Goal: Information Seeking & Learning: Learn about a topic

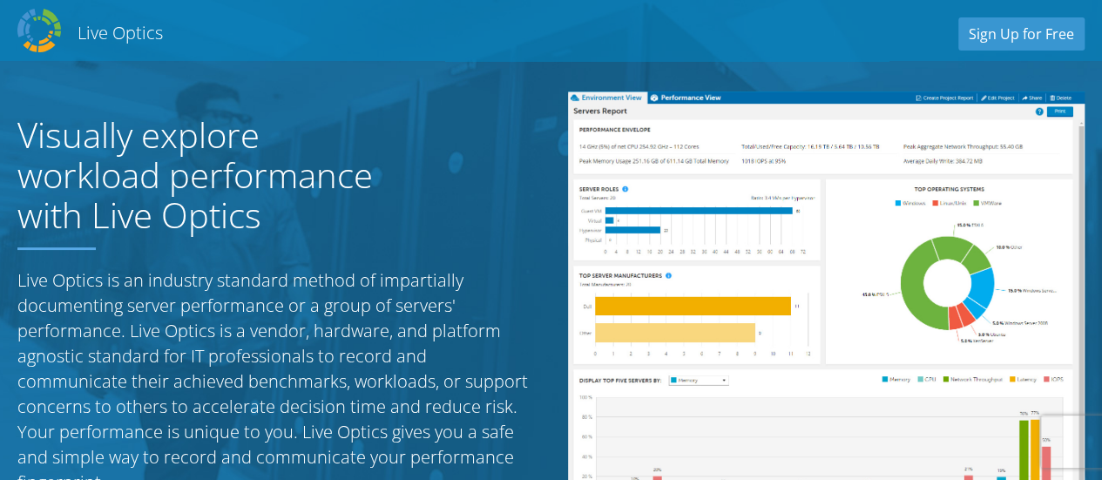
click at [497, 179] on div "Visually explore workload performance with Live Optics Live Optics is an indust…" at bounding box center [275, 318] width 551 height 488
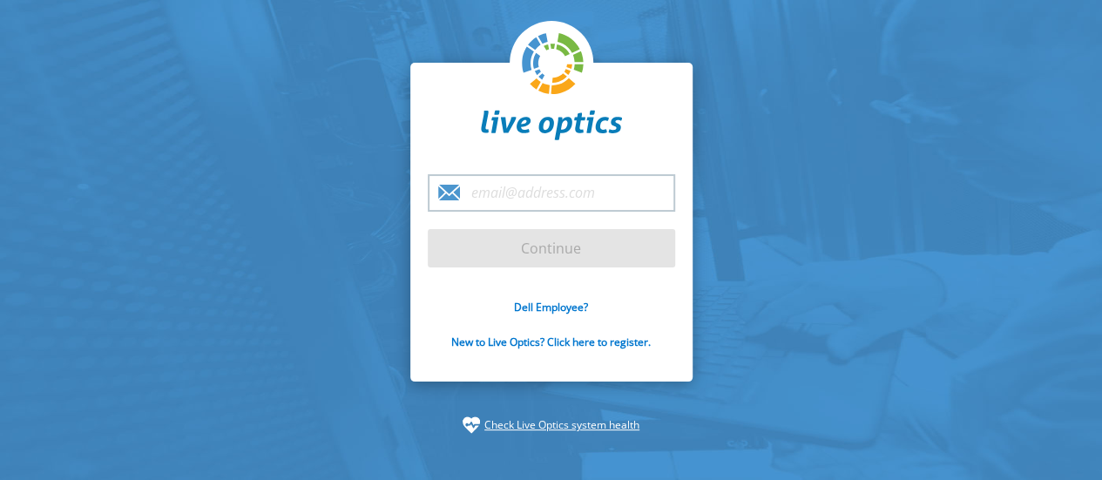
type input "[PERSON_NAME][EMAIL_ADDRESS][DOMAIN_NAME]"
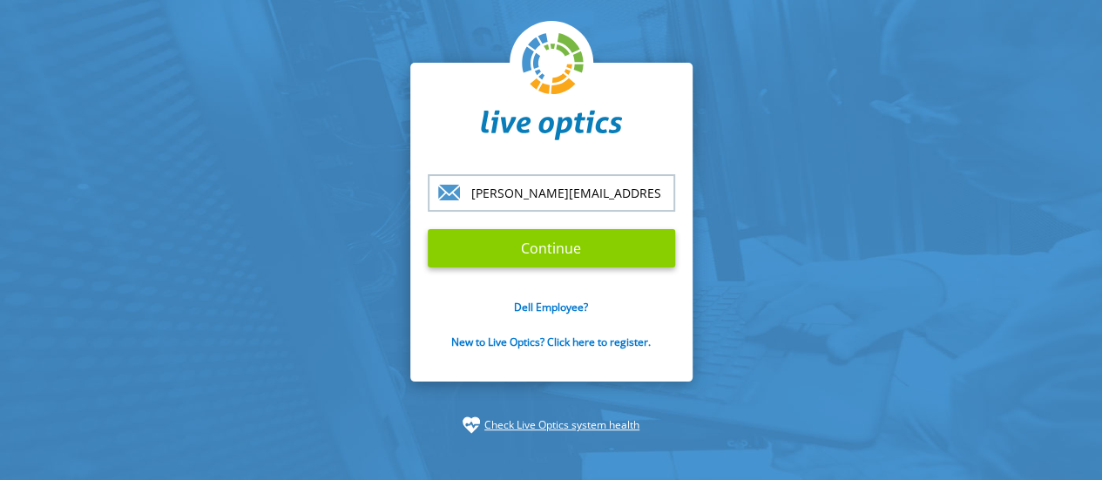
click at [557, 248] on input "Continue" at bounding box center [552, 248] width 248 height 38
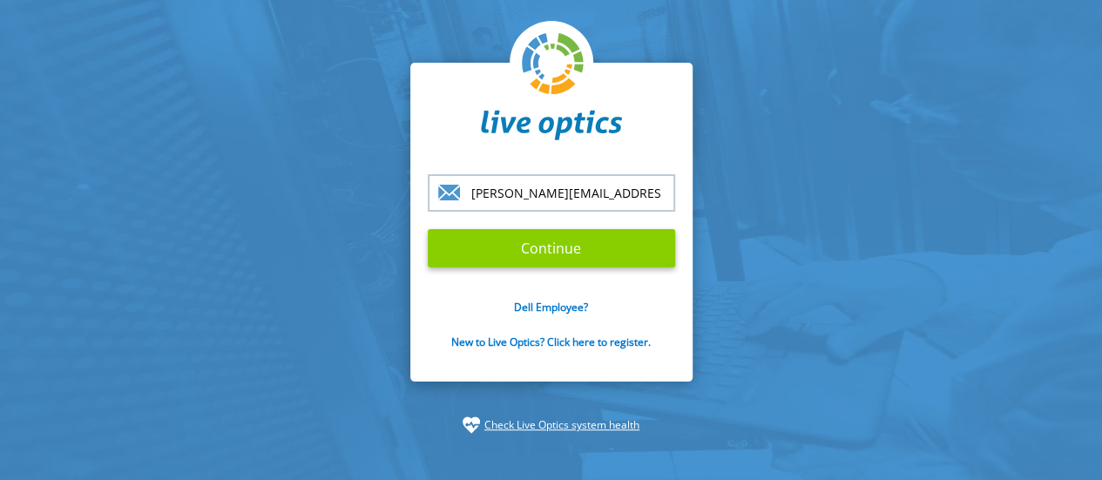
click at [557, 248] on input "Continue" at bounding box center [552, 248] width 248 height 38
click at [560, 262] on input "Continue" at bounding box center [552, 248] width 248 height 38
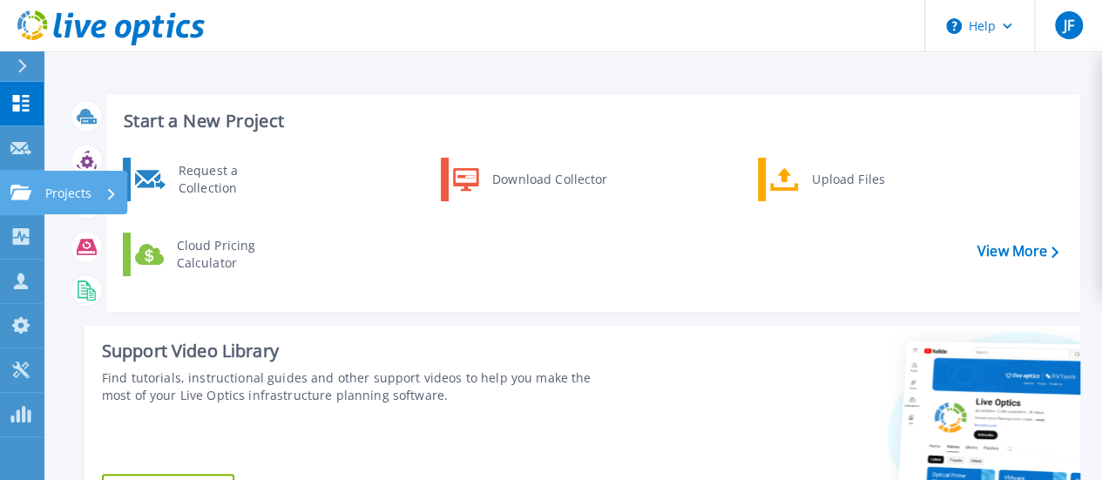
click at [104, 194] on div "Projects" at bounding box center [80, 193] width 71 height 45
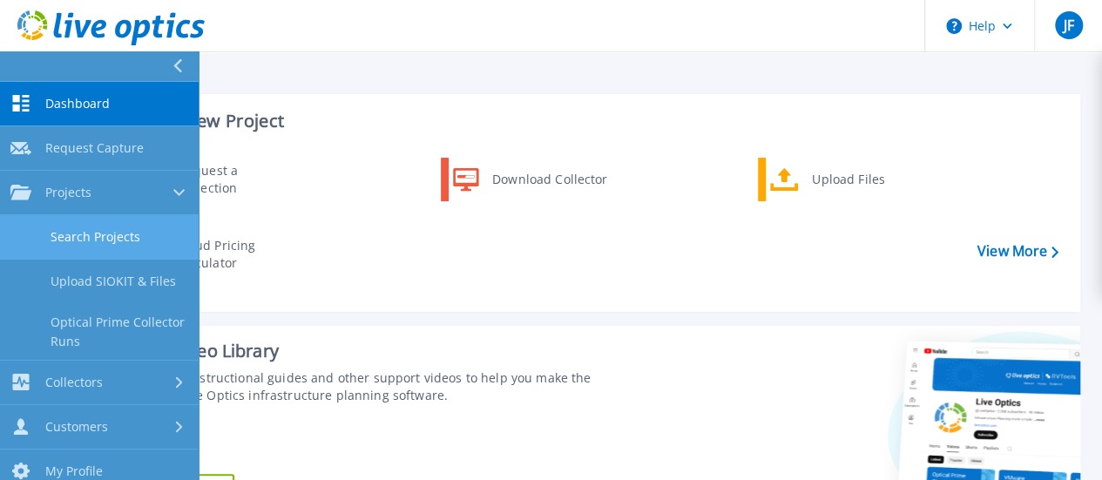
click at [98, 232] on link "Search Projects" at bounding box center [99, 237] width 199 height 44
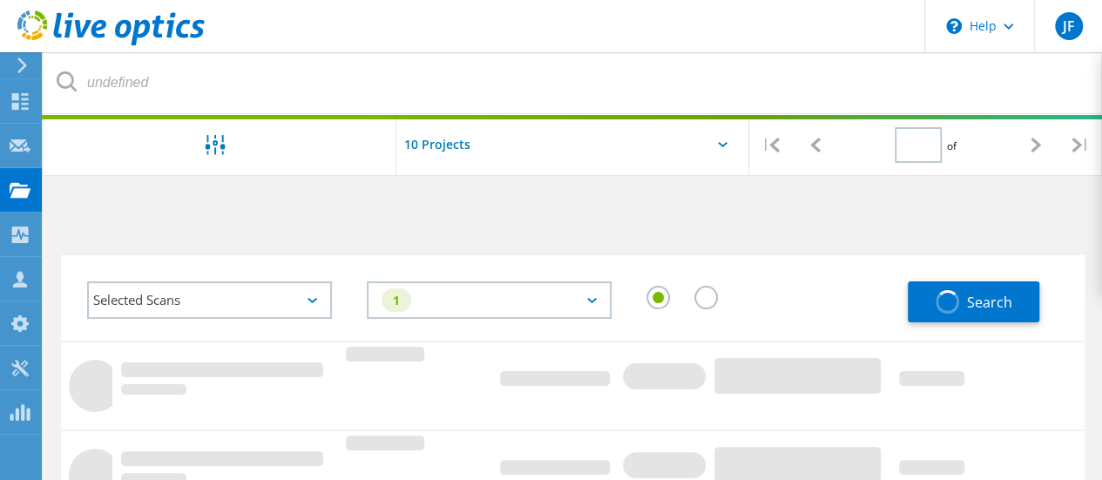
type input "1"
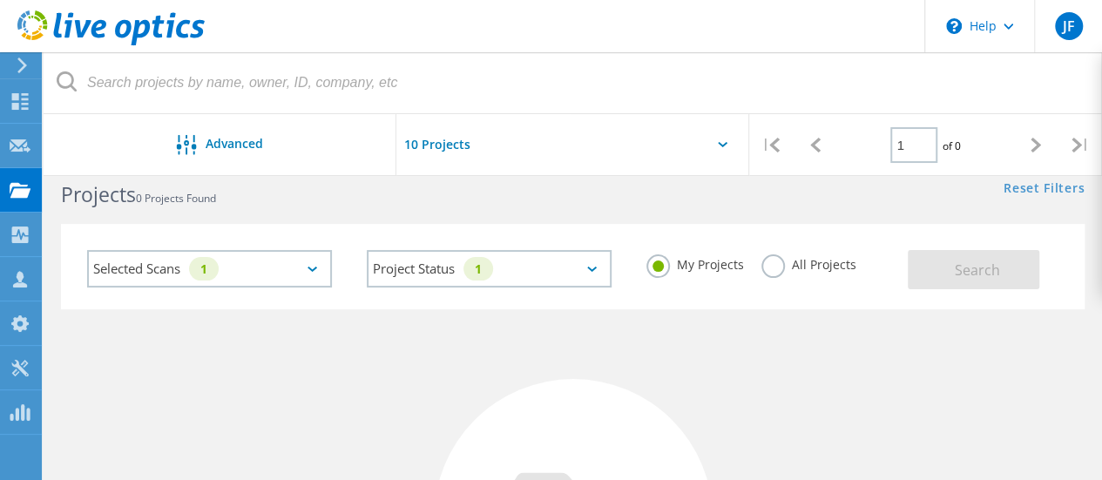
scroll to position [35, 0]
click at [315, 264] on icon at bounding box center [313, 265] width 10 height 5
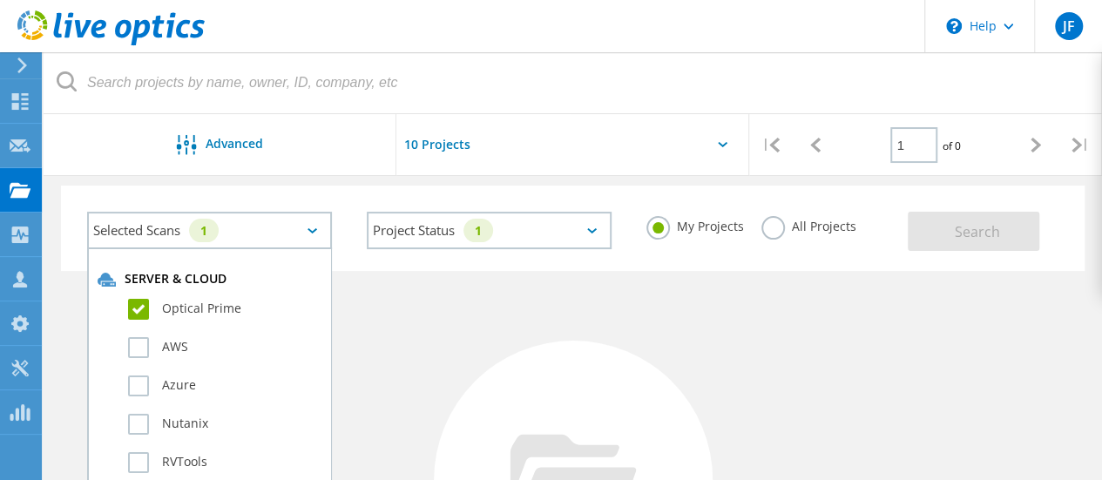
scroll to position [105, 0]
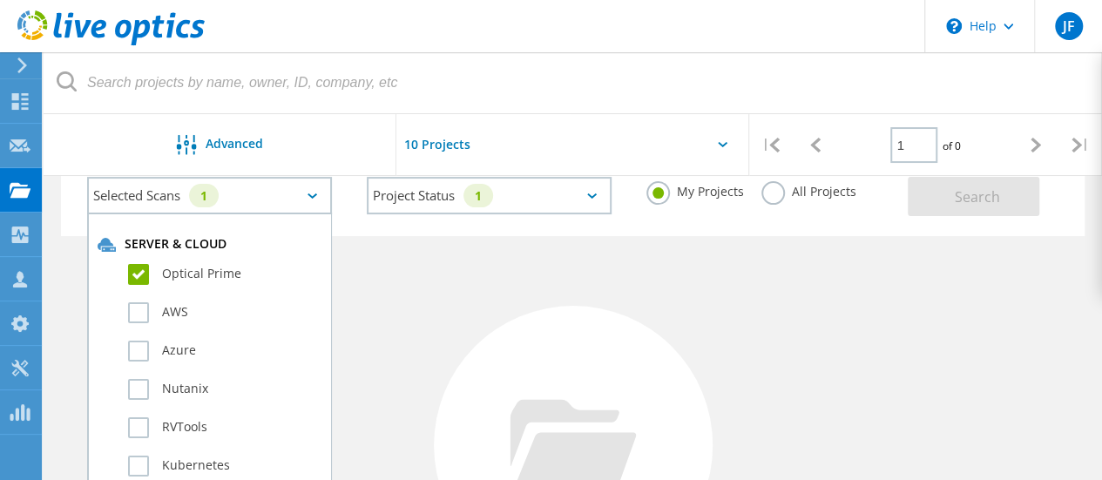
click at [398, 286] on div "No Projects Found Try refining your search." at bounding box center [573, 461] width 1024 height 451
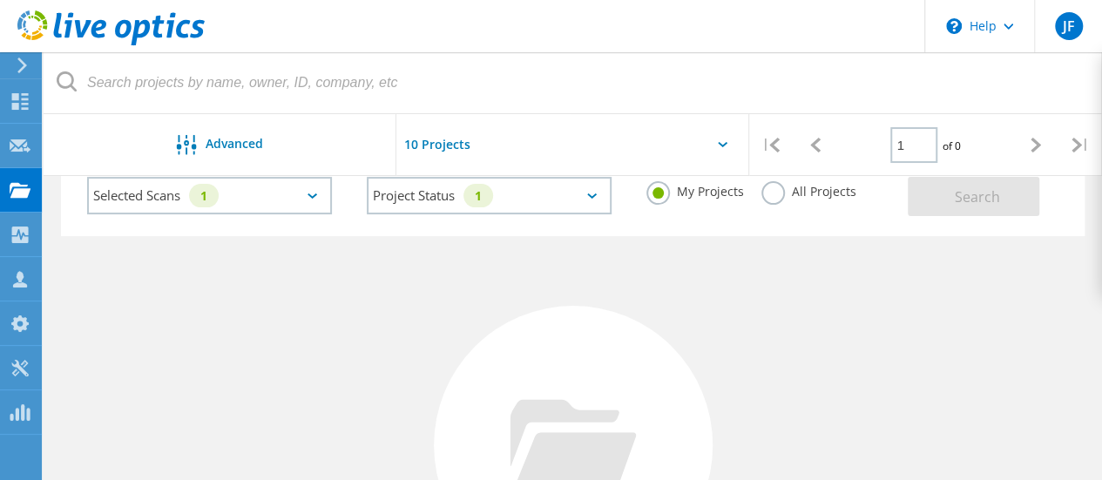
click at [399, 289] on div "No Projects Found Try refining your search." at bounding box center [573, 461] width 1024 height 451
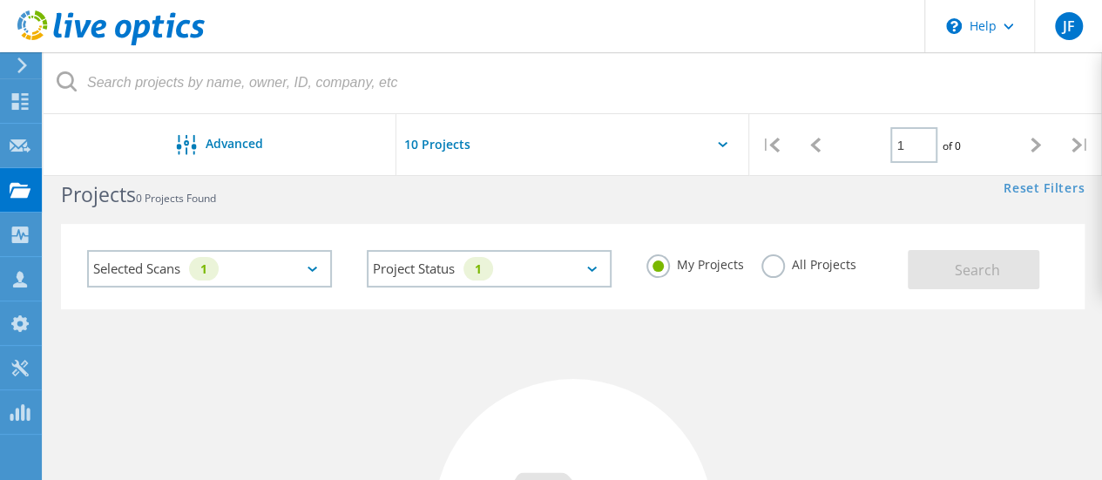
scroll to position [0, 0]
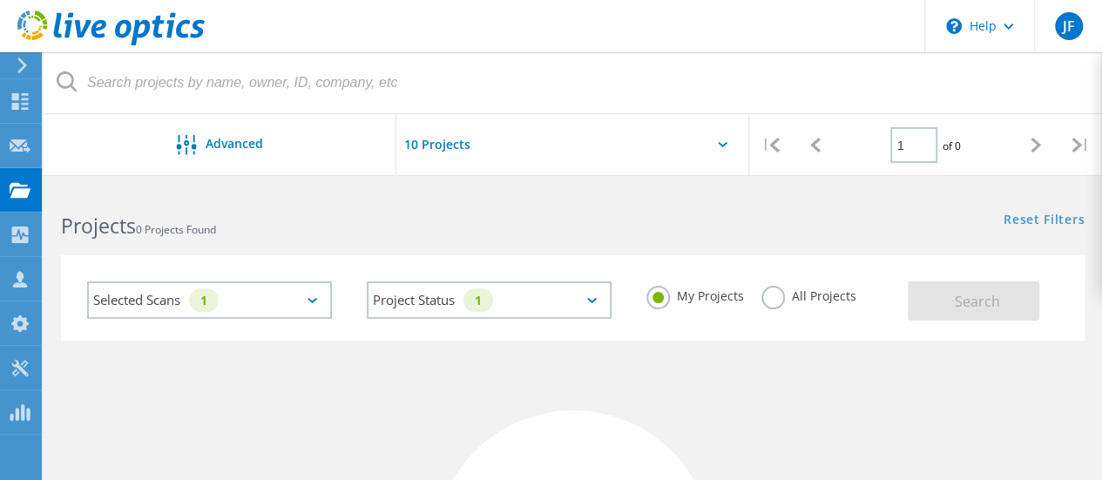
click at [723, 136] on div at bounding box center [573, 149] width 353 height 71
click at [725, 146] on icon at bounding box center [723, 144] width 10 height 5
click at [438, 146] on input "text" at bounding box center [484, 144] width 174 height 61
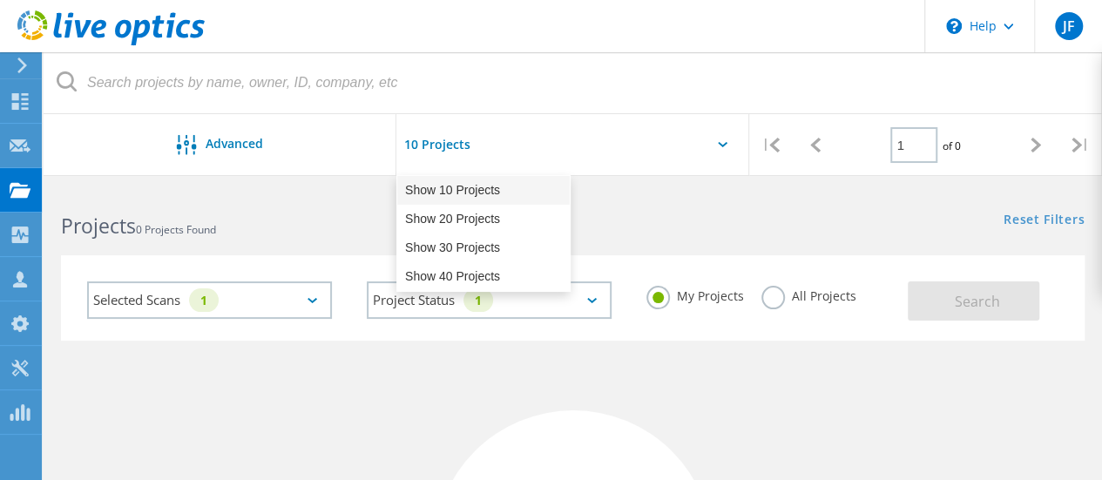
click at [459, 189] on div "Show 10 Projects" at bounding box center [483, 190] width 173 height 29
type input "Show 10 Projects"
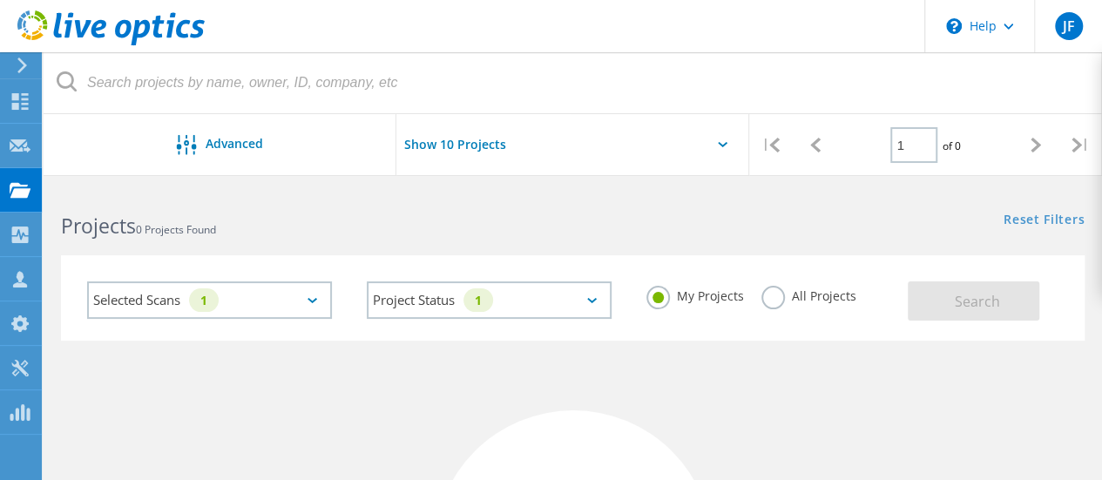
click at [462, 145] on input "Show 10 Projects" at bounding box center [484, 144] width 174 height 61
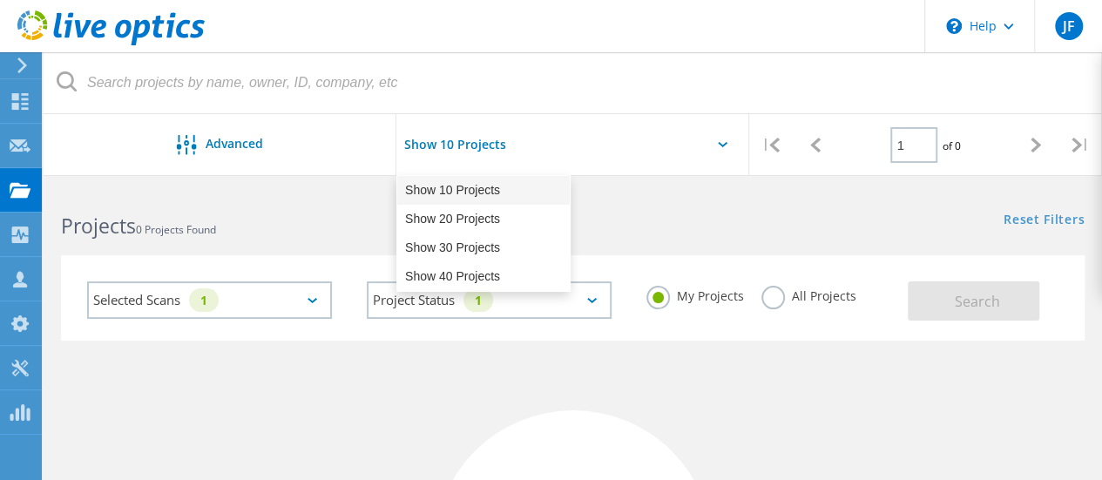
click at [450, 190] on div "Show 10 Projects" at bounding box center [483, 190] width 173 height 29
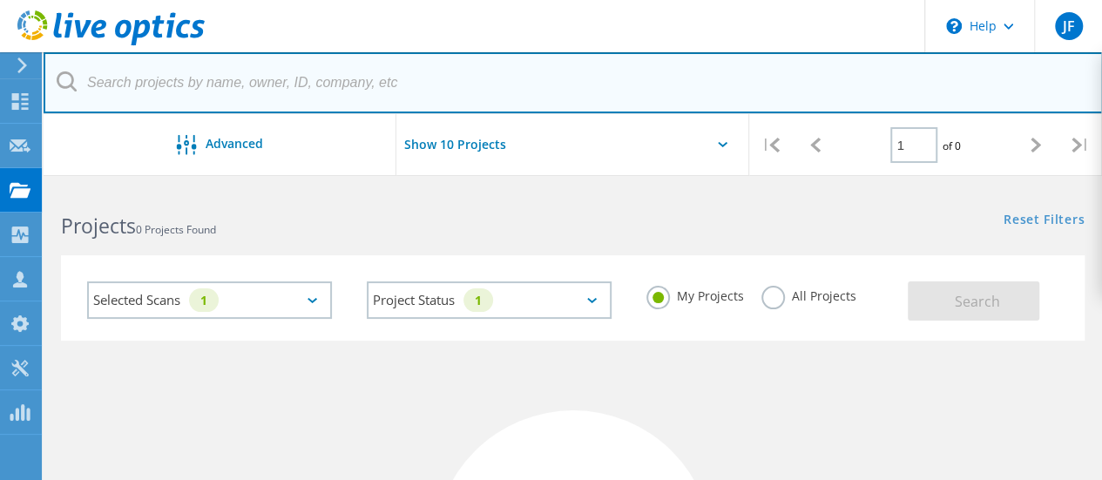
click at [282, 90] on input "text" at bounding box center [574, 82] width 1060 height 61
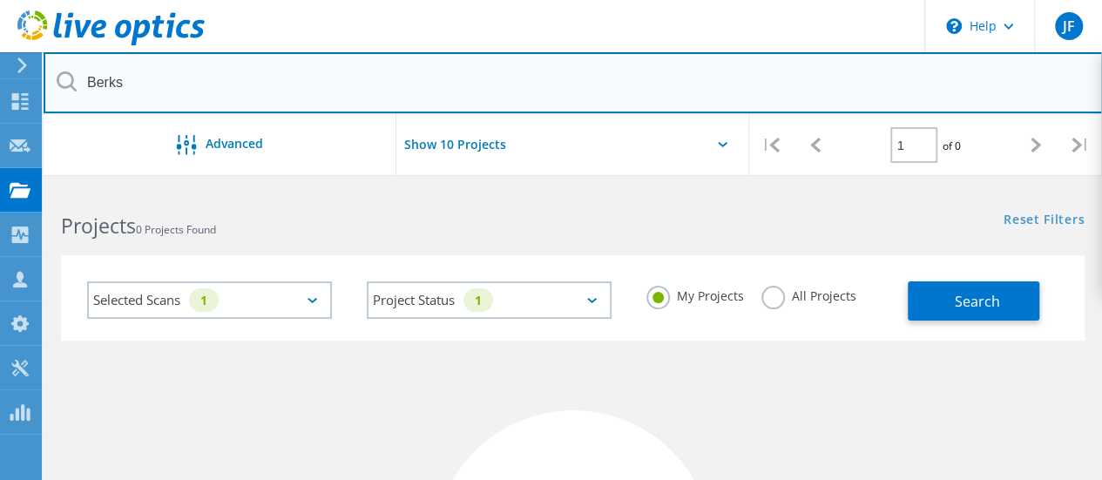
type input "Berks"
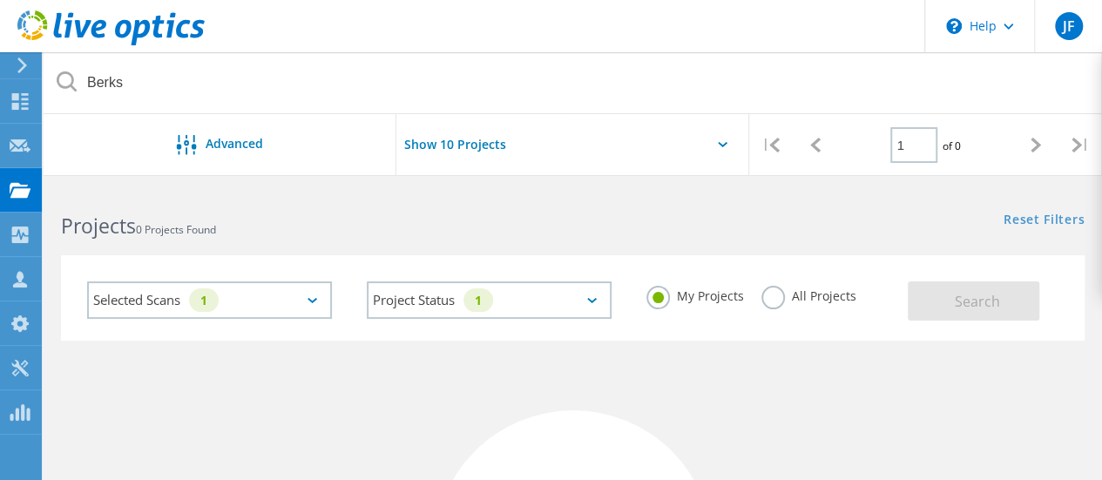
click at [771, 298] on label "All Projects" at bounding box center [809, 294] width 95 height 17
click at [0, 0] on input "All Projects" at bounding box center [0, 0] width 0 height 0
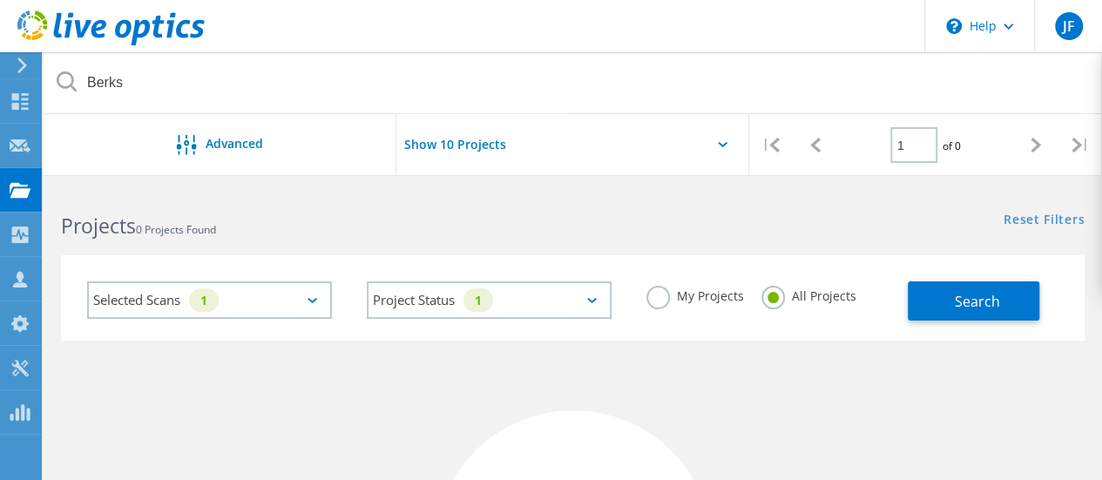
click at [556, 231] on div "Projects 0 Projects Found" at bounding box center [308, 210] width 529 height 46
click at [966, 309] on span "Search" at bounding box center [977, 301] width 45 height 19
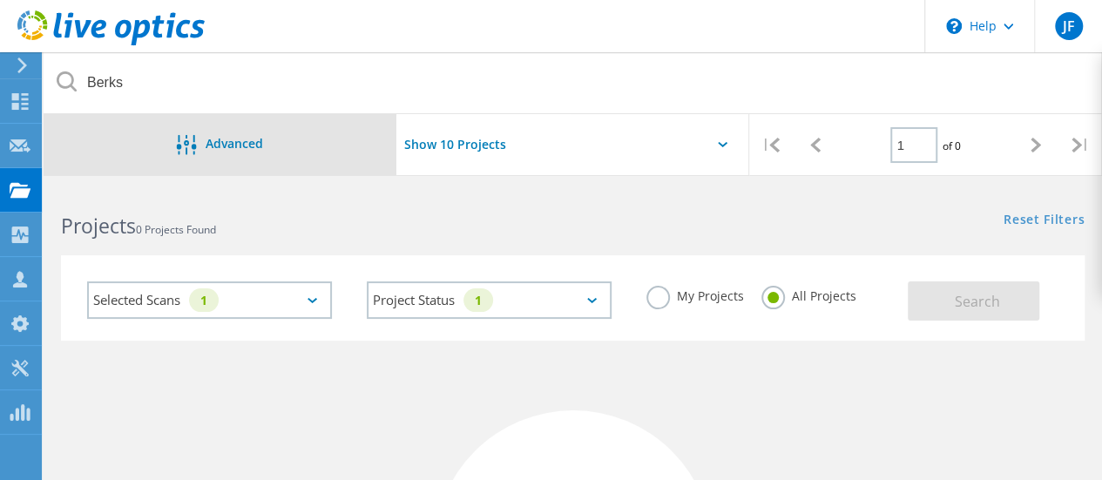
click at [253, 131] on div "Advanced" at bounding box center [220, 144] width 353 height 61
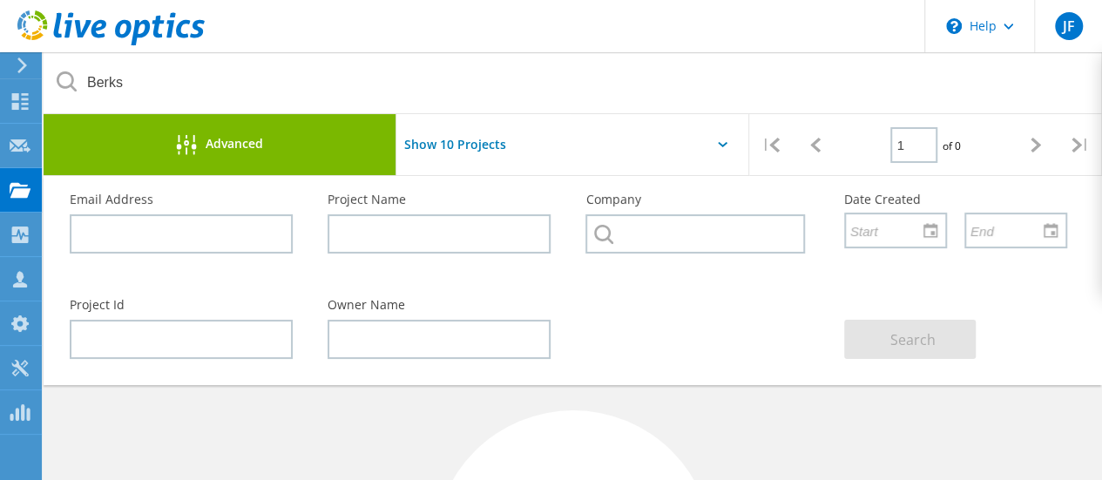
click at [462, 137] on input "Show 10 Projects" at bounding box center [484, 144] width 174 height 61
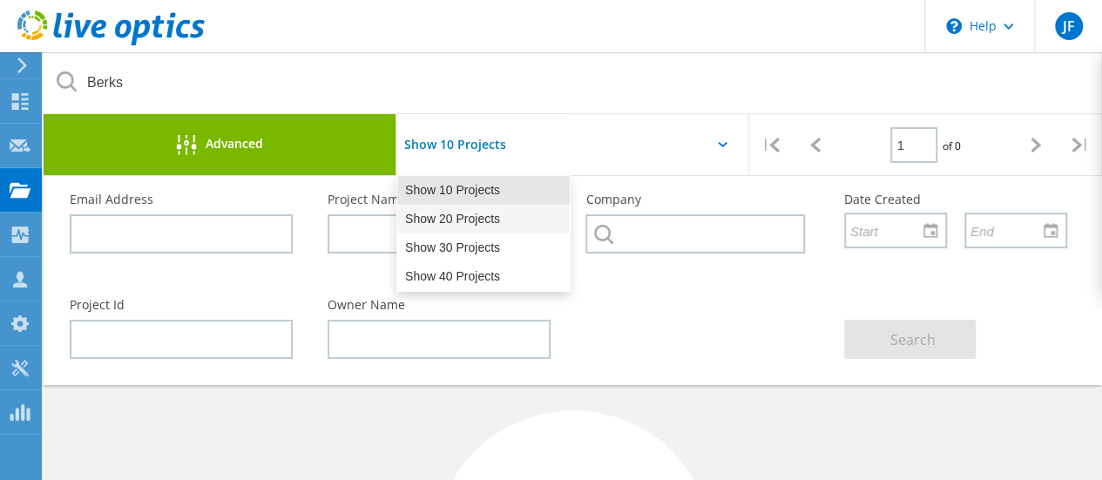
click at [455, 214] on div "Show 20 Projects" at bounding box center [483, 219] width 173 height 29
type input "Show 20 Projects"
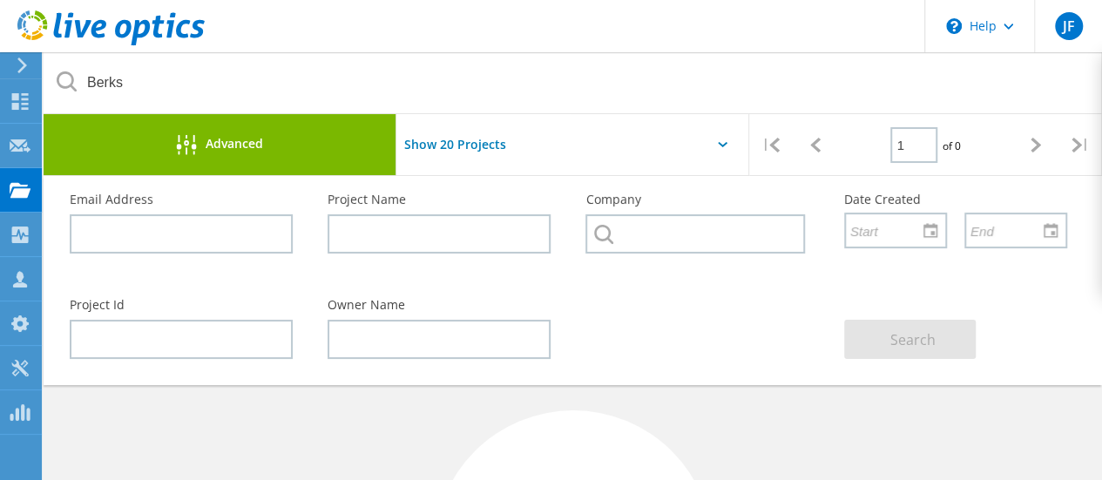
click at [838, 367] on div "Search" at bounding box center [956, 329] width 258 height 95
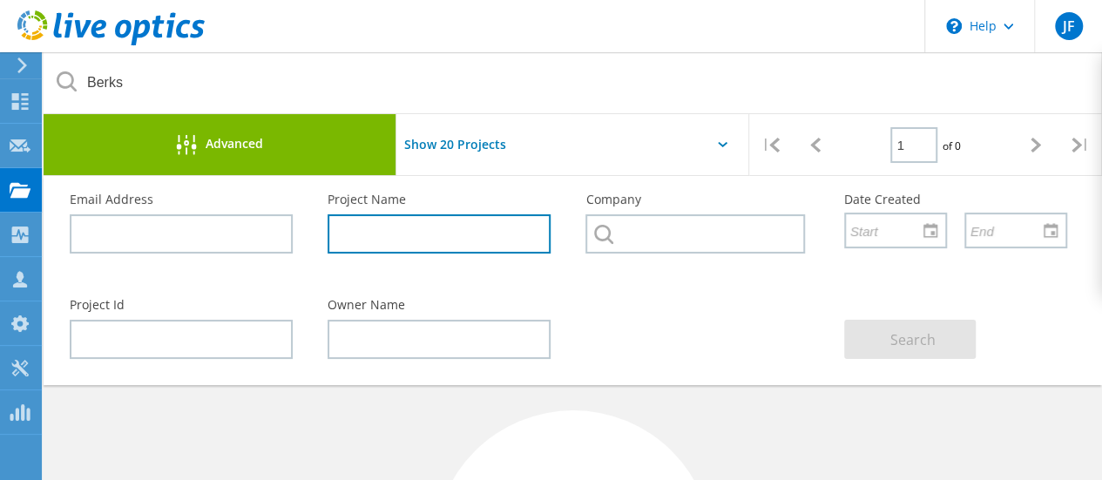
click at [400, 229] on input "text" at bounding box center [439, 233] width 223 height 39
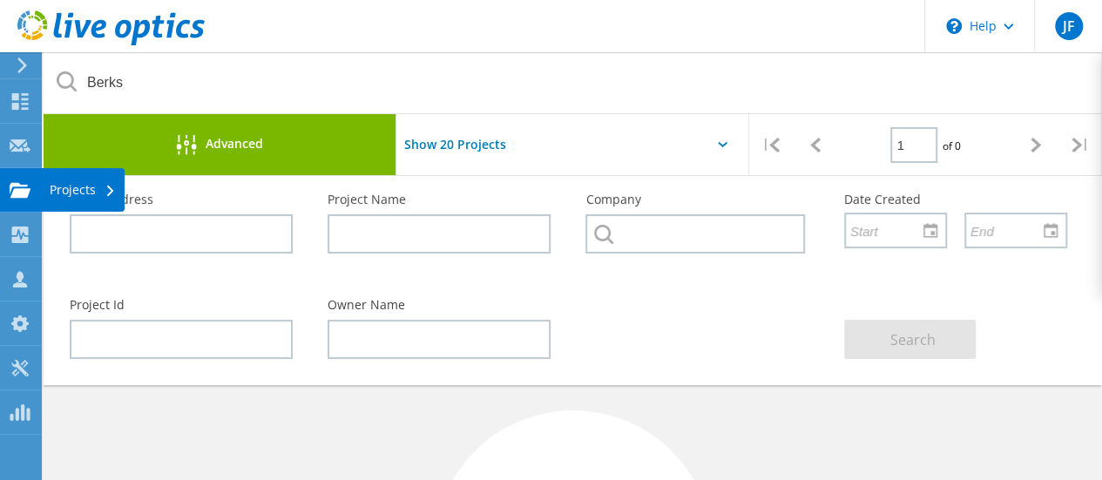
click at [89, 194] on div "Projects" at bounding box center [83, 190] width 66 height 12
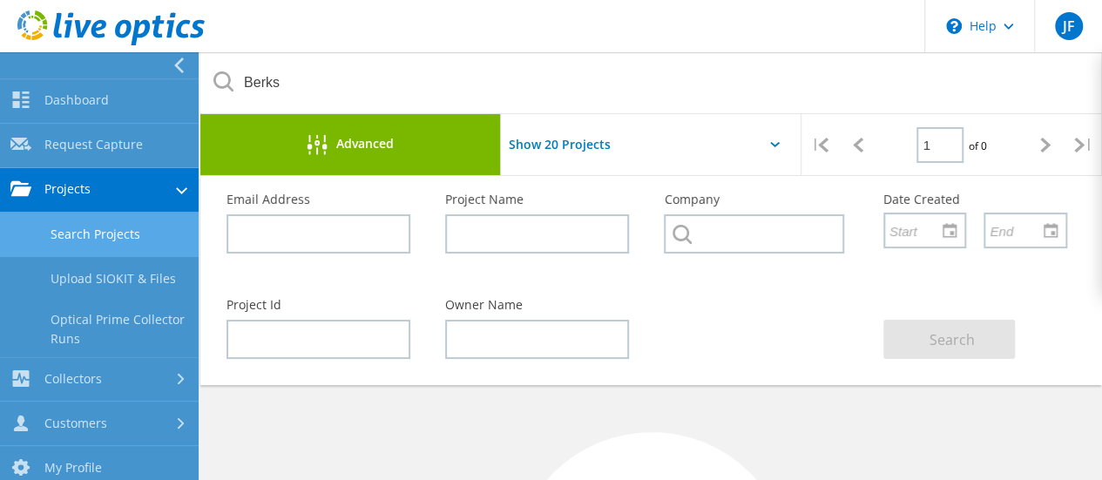
click at [122, 229] on link "Search Projects" at bounding box center [99, 235] width 199 height 44
click at [181, 64] on icon at bounding box center [179, 66] width 13 height 16
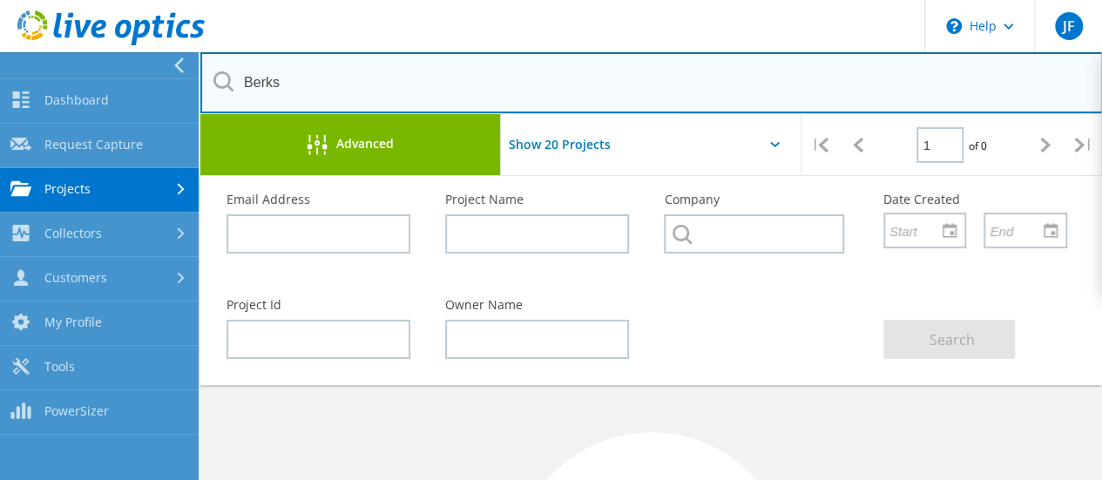
click at [253, 88] on input "Berks" at bounding box center [651, 82] width 903 height 61
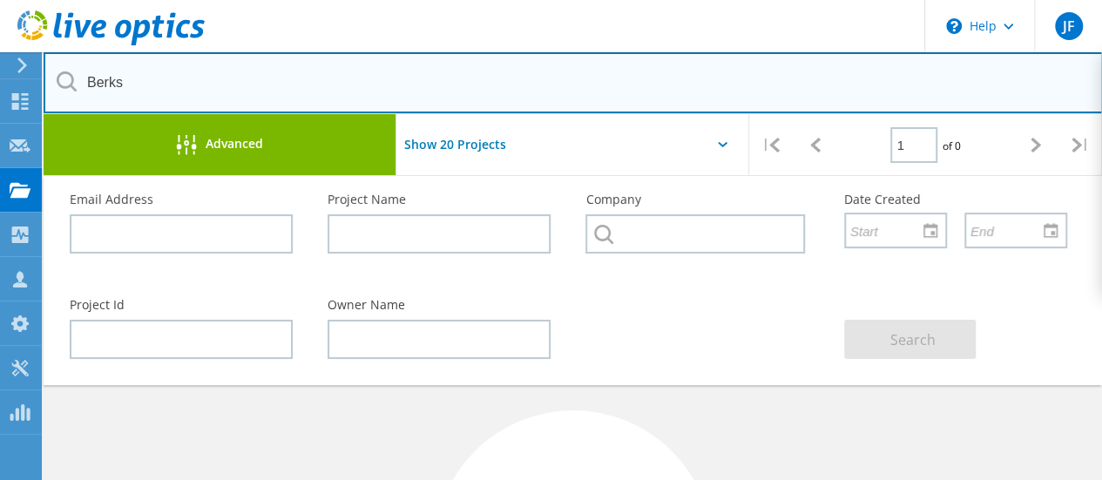
click at [206, 66] on input "Berks" at bounding box center [574, 82] width 1060 height 61
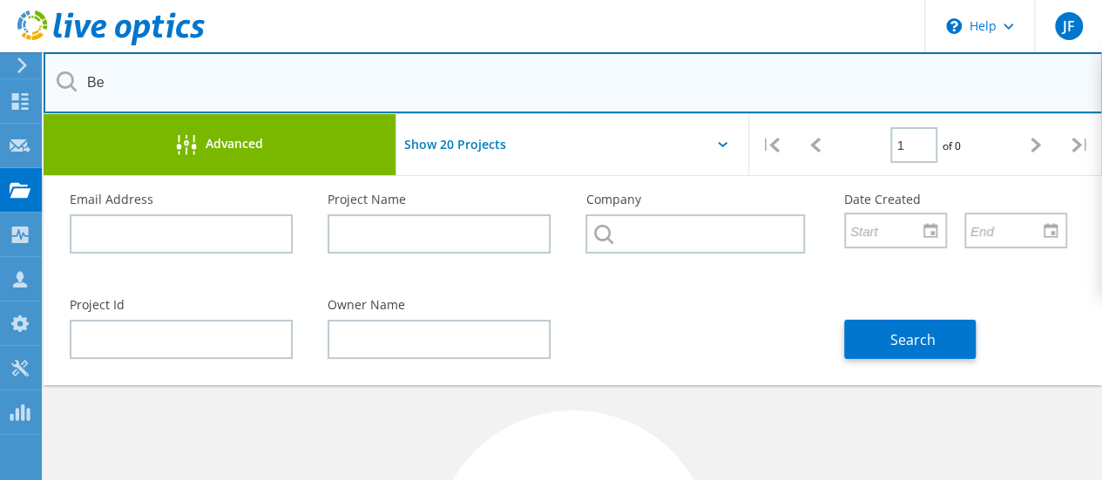
type input "B"
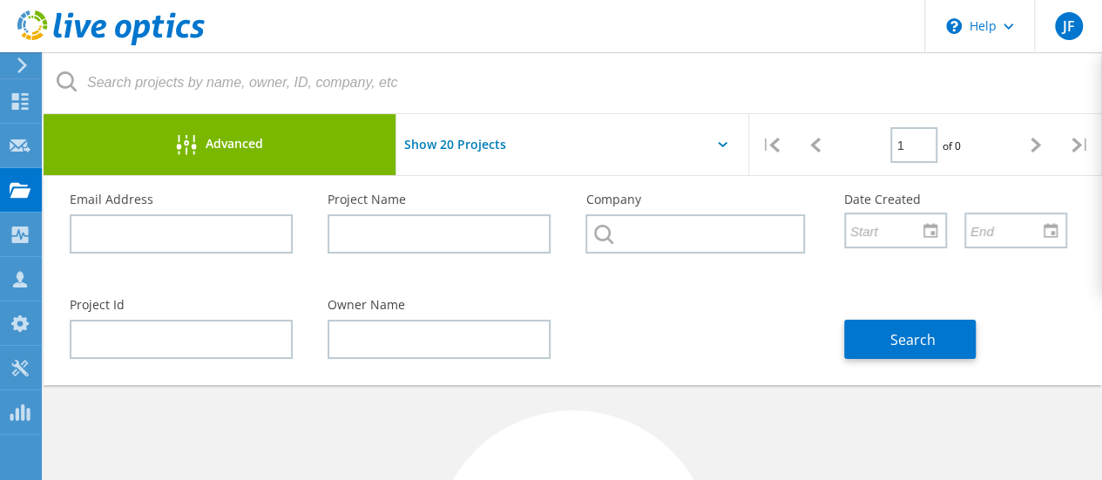
click at [601, 296] on div "Project Id Owner Name Search" at bounding box center [568, 329] width 1033 height 95
click at [110, 189] on icon at bounding box center [110, 191] width 7 height 11
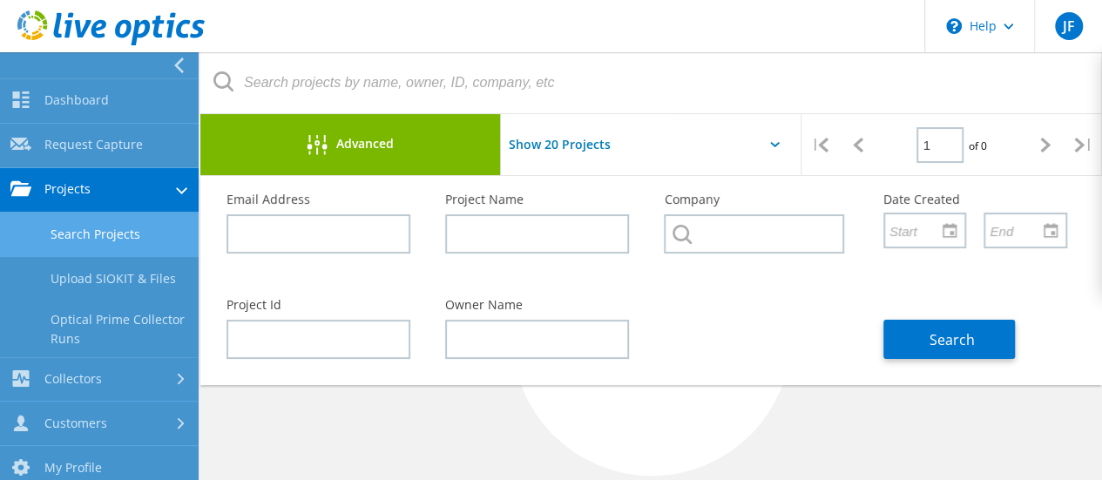
scroll to position [404, 0]
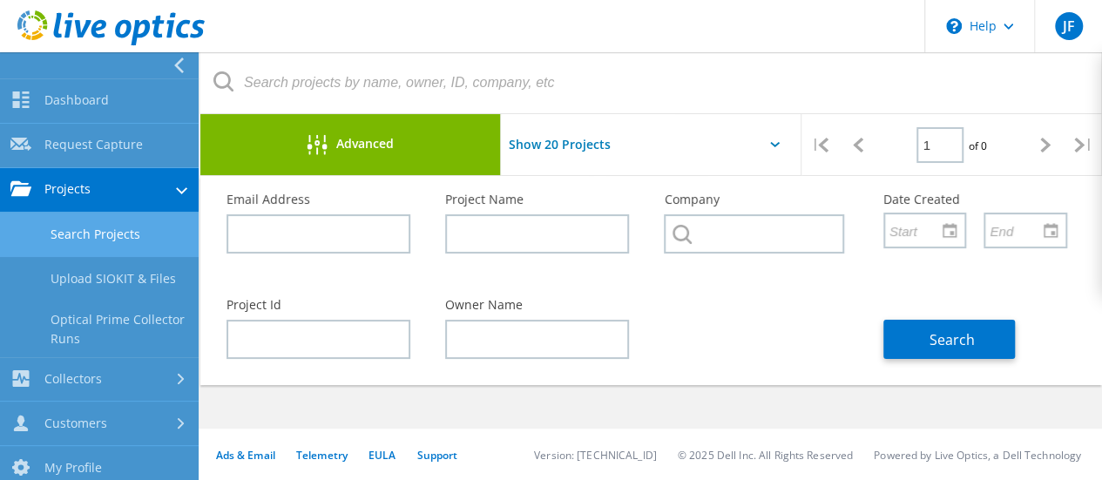
click at [1004, 412] on div "No Projects Found Try refining your search." at bounding box center [651, 193] width 902 height 471
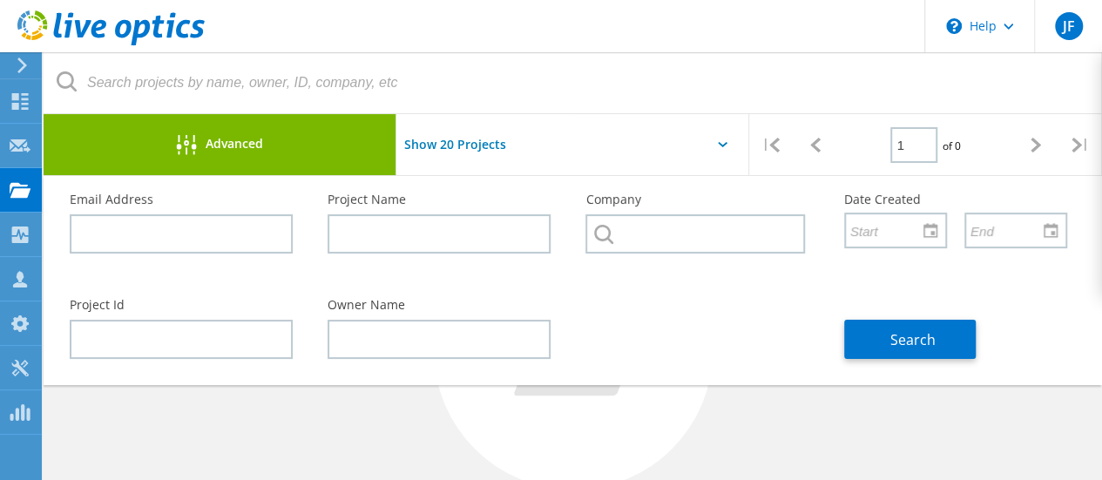
scroll to position [349, 0]
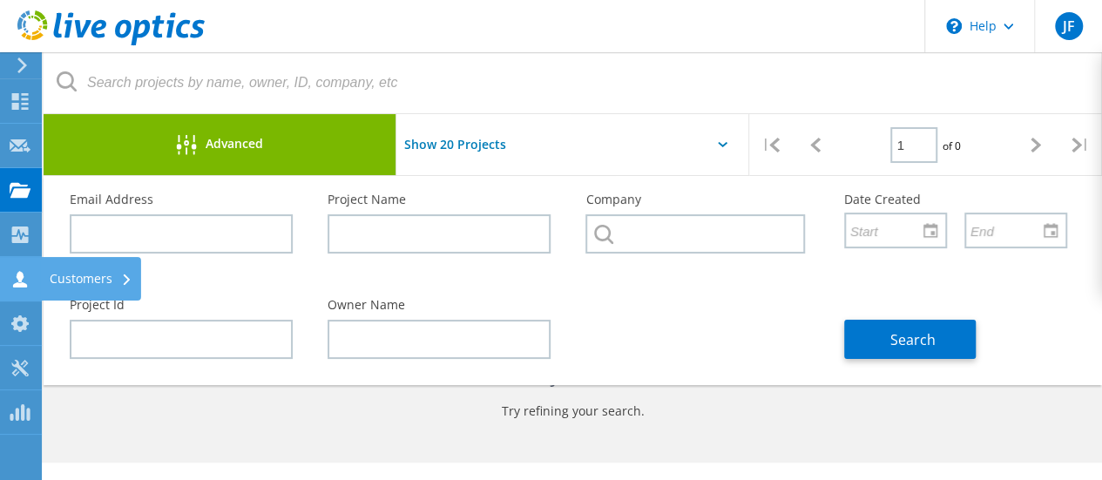
click at [71, 277] on div "Customers" at bounding box center [91, 279] width 83 height 12
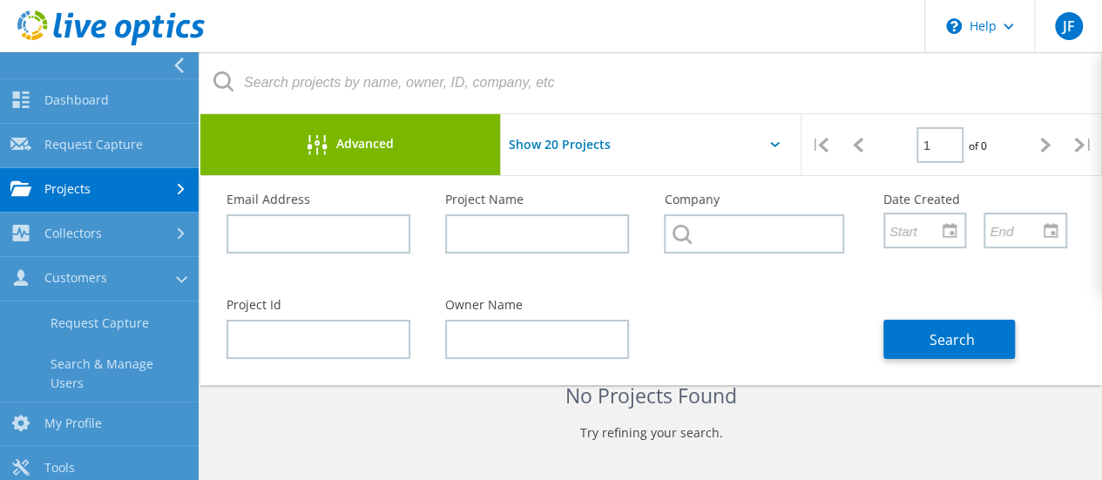
click at [514, 465] on div "No Projects Found Try refining your search." at bounding box center [651, 240] width 867 height 453
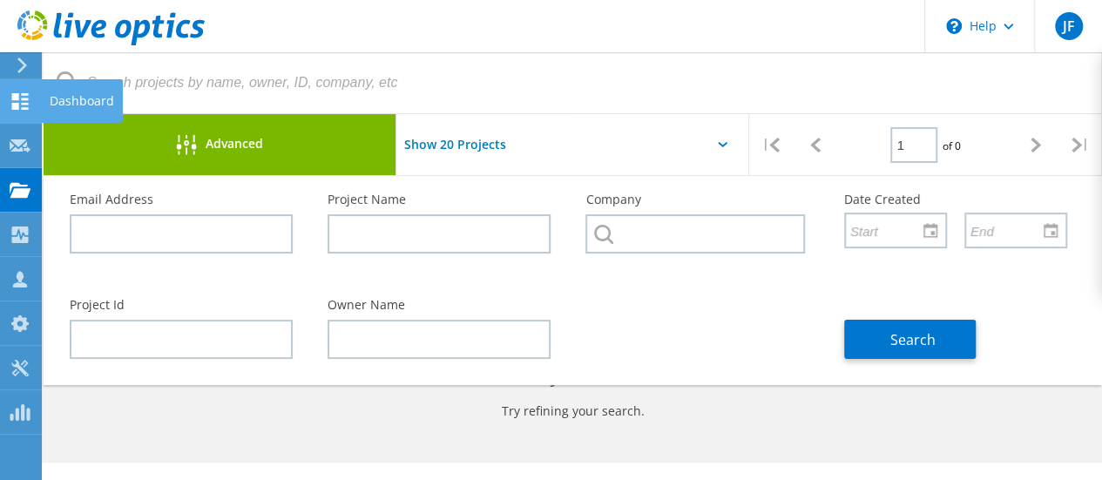
click at [20, 95] on icon at bounding box center [20, 101] width 21 height 17
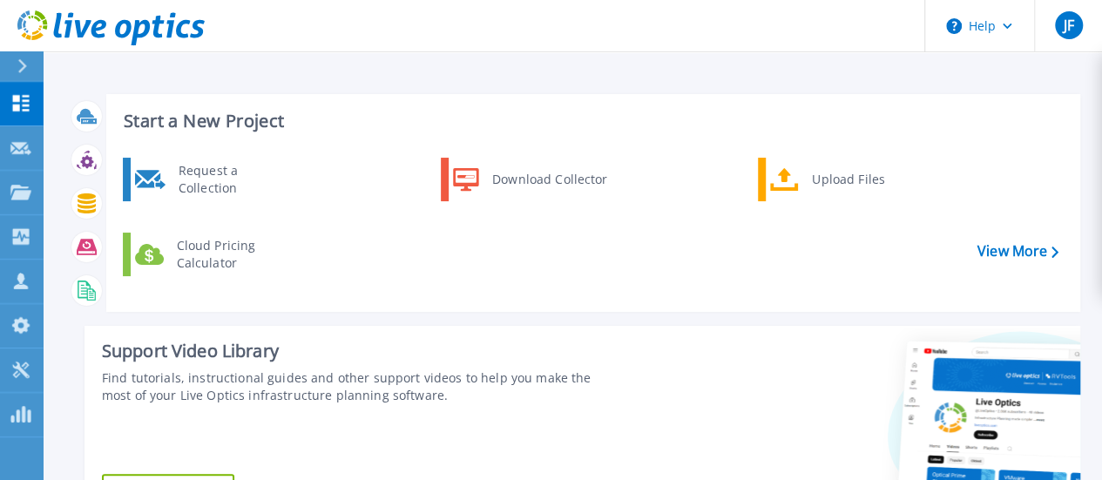
click at [702, 428] on div at bounding box center [857, 426] width 445 height 200
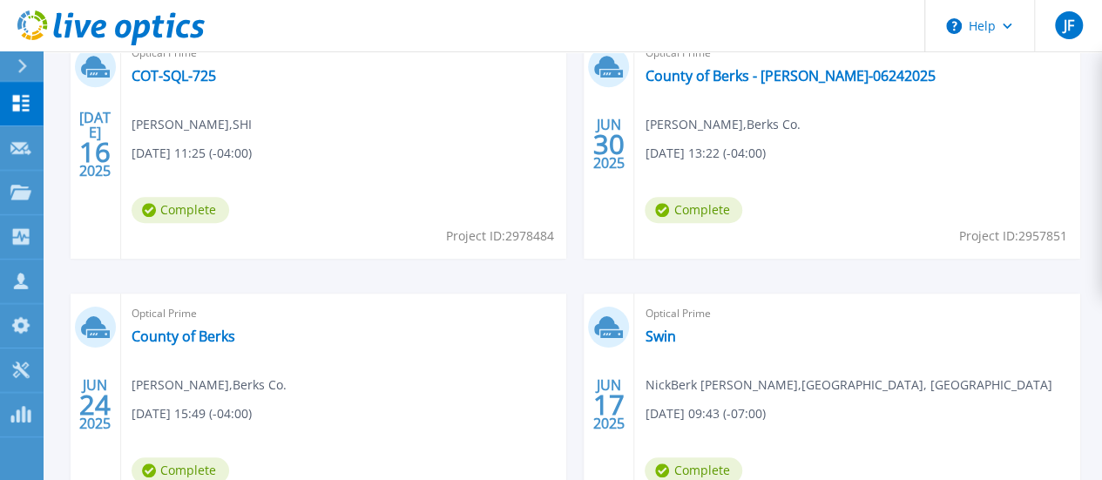
scroll to position [544, 0]
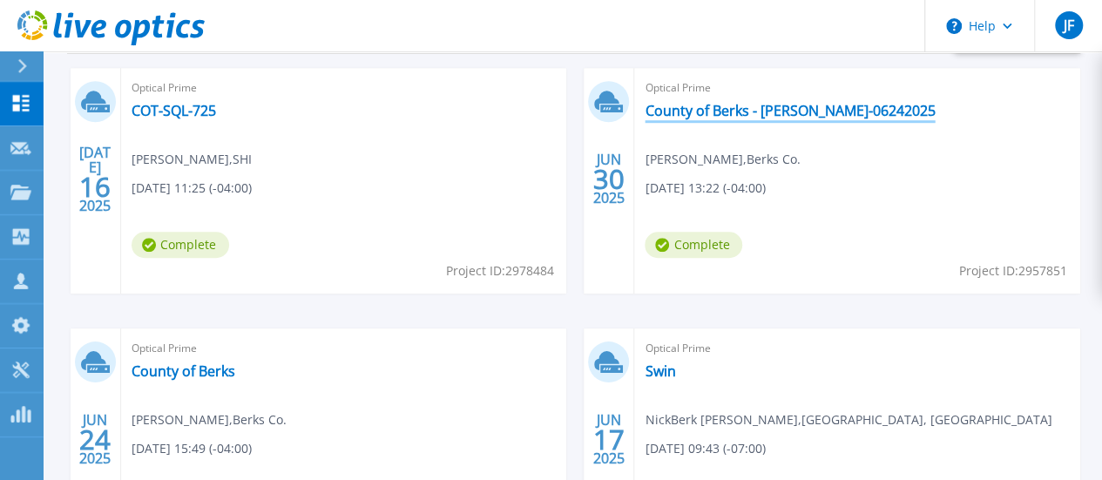
click at [645, 114] on link "County of Berks - [PERSON_NAME]-06242025" at bounding box center [790, 110] width 290 height 17
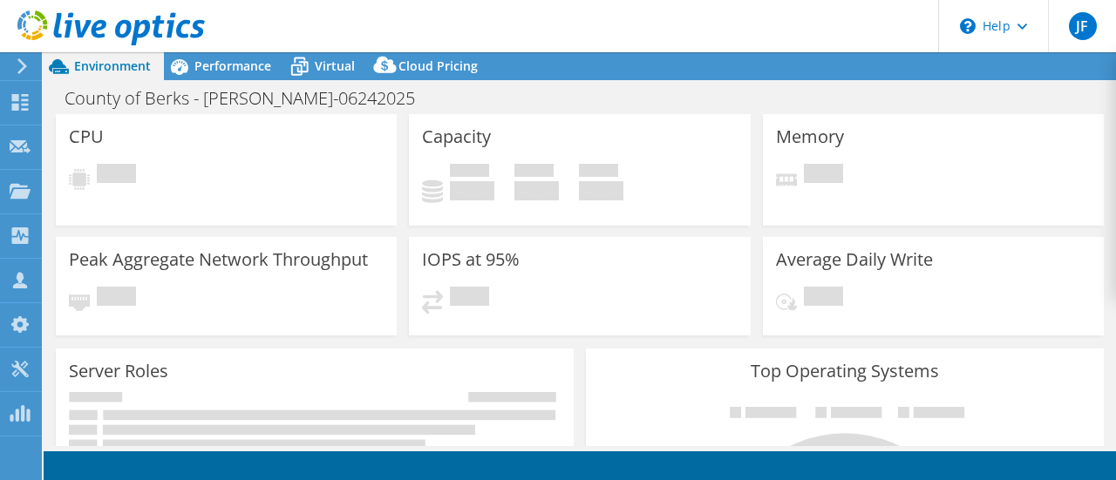
select select "USEast"
select select "USD"
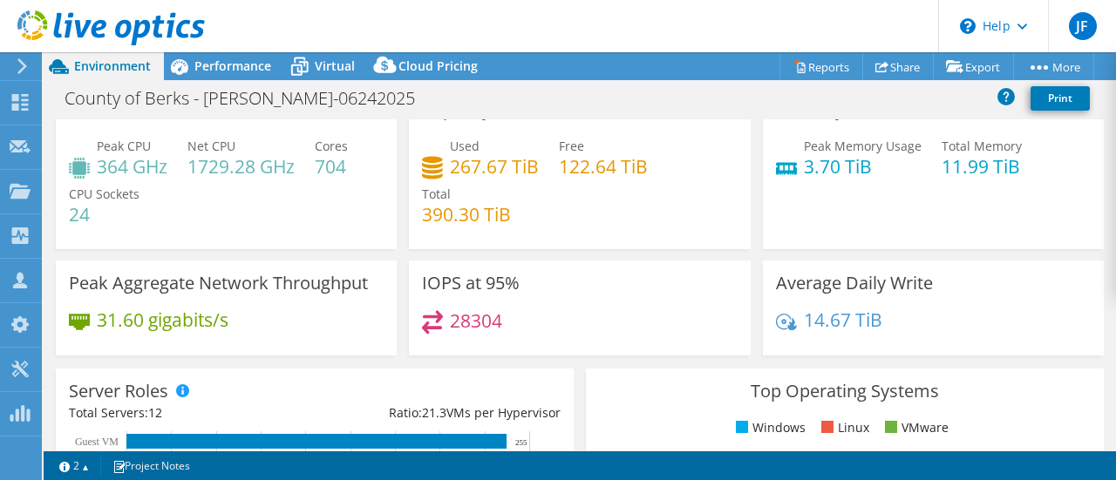
click at [568, 318] on div "IOPS at 95% 28304" at bounding box center [579, 308] width 341 height 95
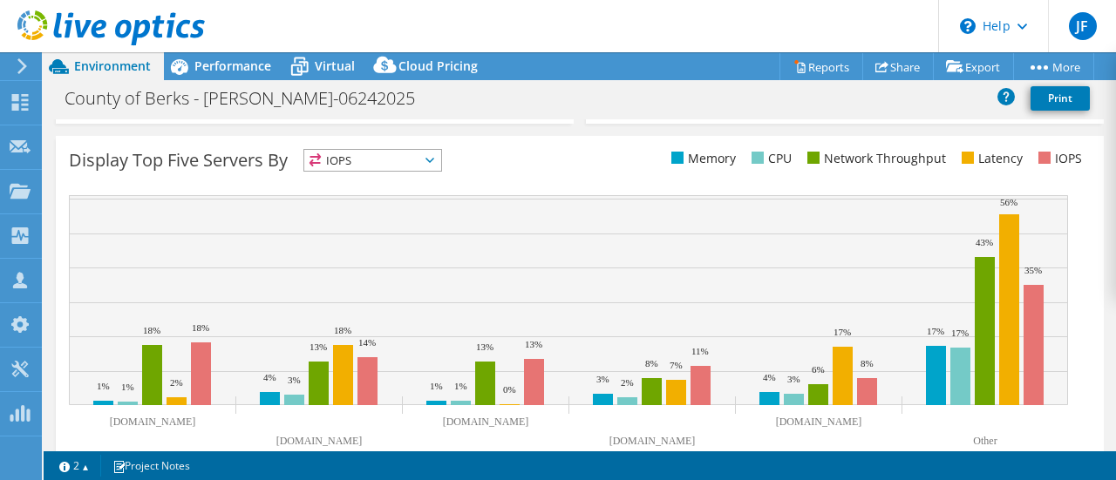
scroll to position [729, 0]
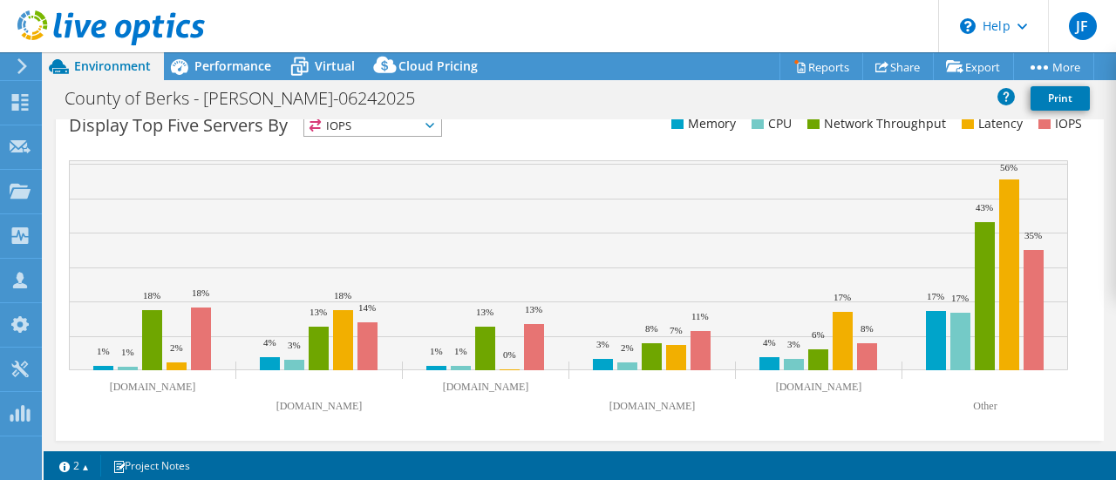
drag, startPoint x: 568, startPoint y: 318, endPoint x: 795, endPoint y: 418, distance: 247.8
click at [795, 418] on icon "[DOMAIN_NAME] [DOMAIN_NAME] [DOMAIN_NAME] [DOMAIN_NAME] [DOMAIN_NAME] Other 1% …" at bounding box center [568, 290] width 999 height 261
click at [989, 404] on text "Other" at bounding box center [985, 406] width 24 height 12
click at [552, 93] on div "County of Berks - [PERSON_NAME]-06242025 Print" at bounding box center [580, 98] width 1072 height 32
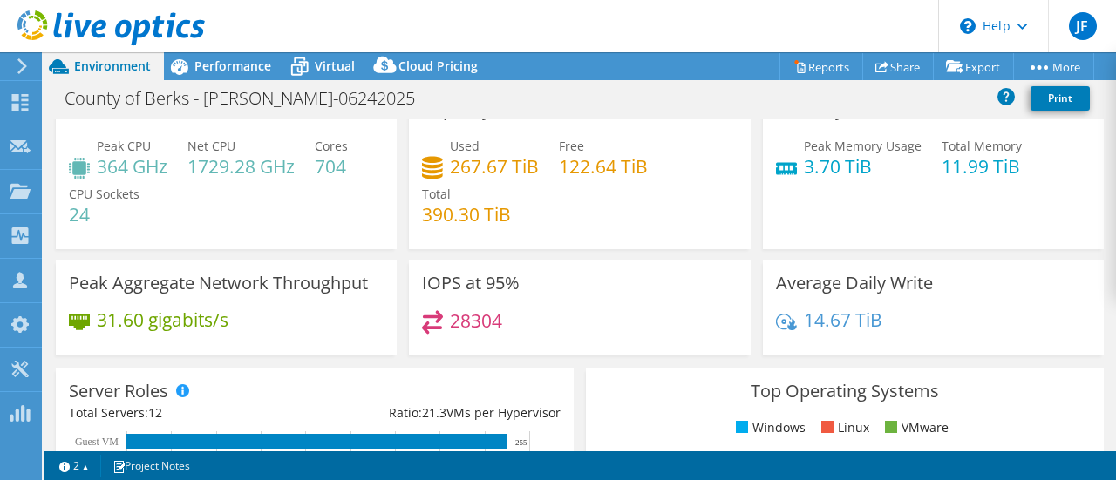
scroll to position [0, 0]
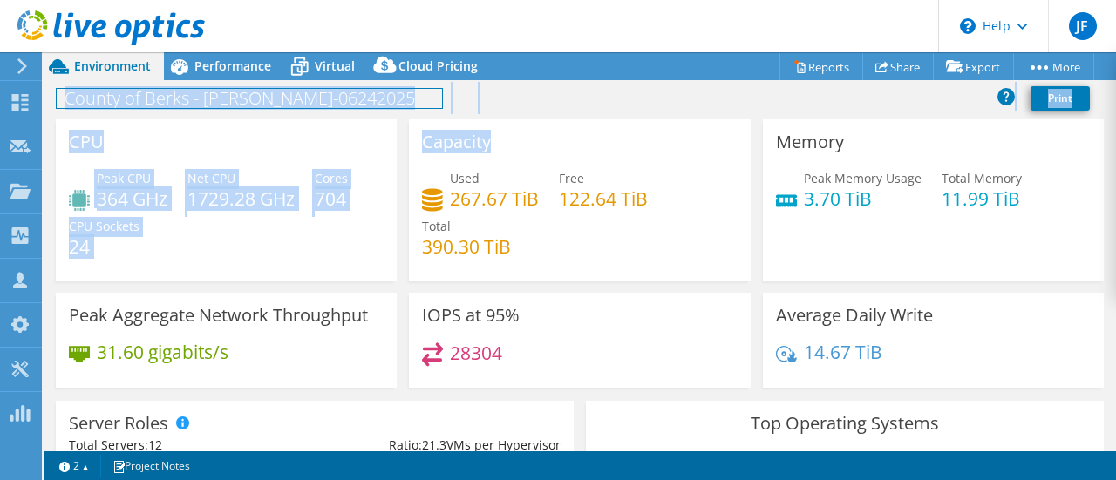
drag, startPoint x: 589, startPoint y: 140, endPoint x: 361, endPoint y: 90, distance: 233.9
click at [361, 90] on div "Project Actions Project Actions Reports Share Export vSAN ReadyNode Sizer" at bounding box center [580, 266] width 1072 height 428
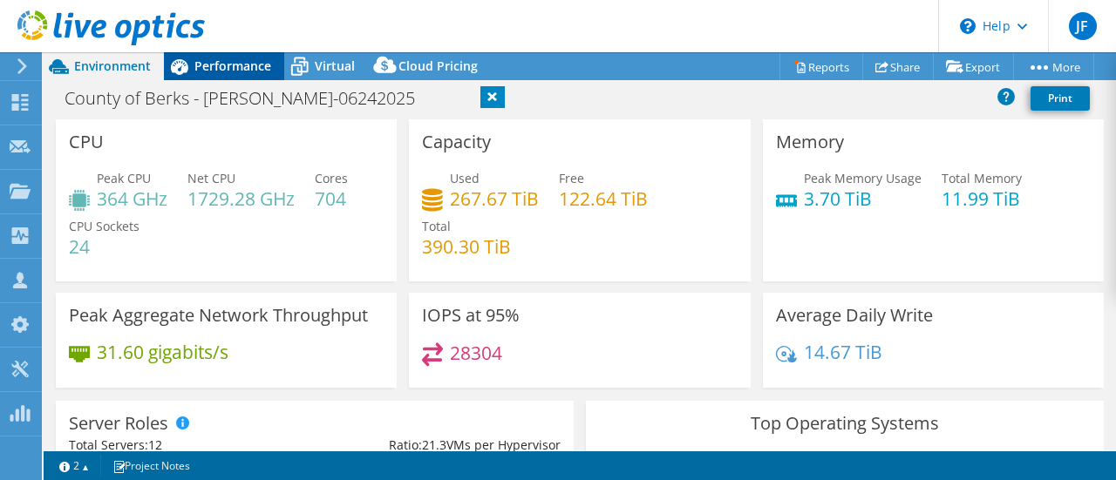
click at [227, 64] on span "Performance" at bounding box center [232, 66] width 77 height 17
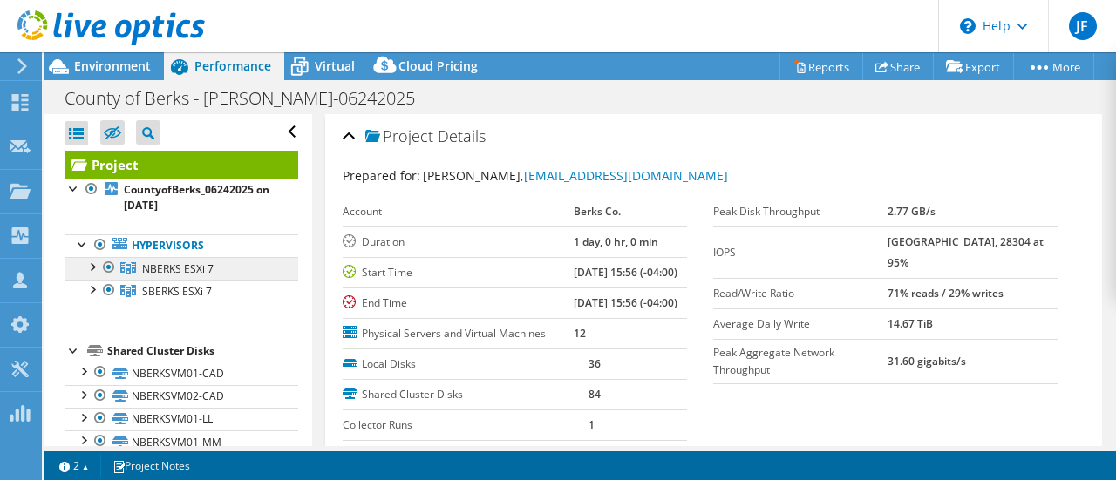
click at [193, 269] on span "NBERKS ESXi 7" at bounding box center [177, 268] width 71 height 15
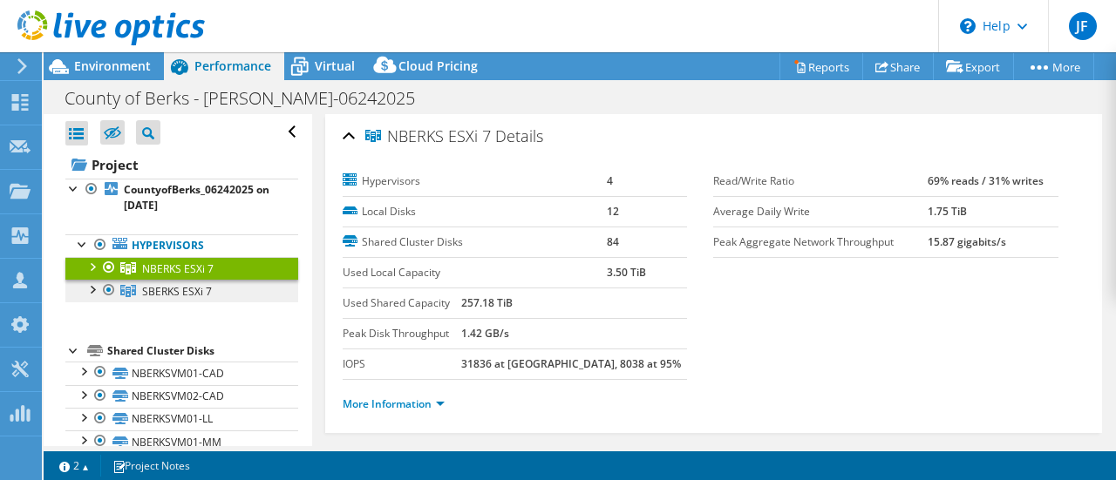
click at [189, 291] on span "SBERKS ESXi 7" at bounding box center [177, 291] width 70 height 15
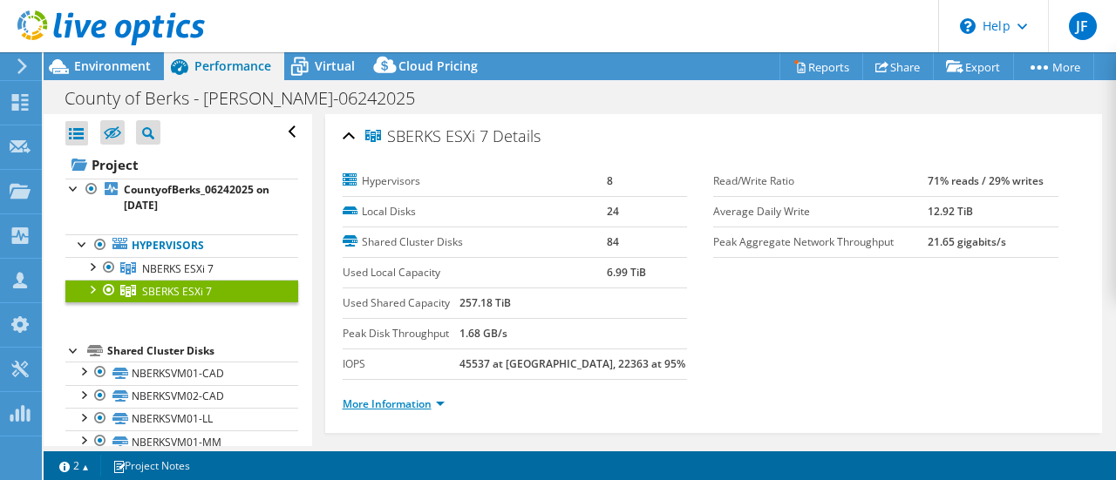
click at [397, 402] on link "More Information" at bounding box center [394, 404] width 102 height 15
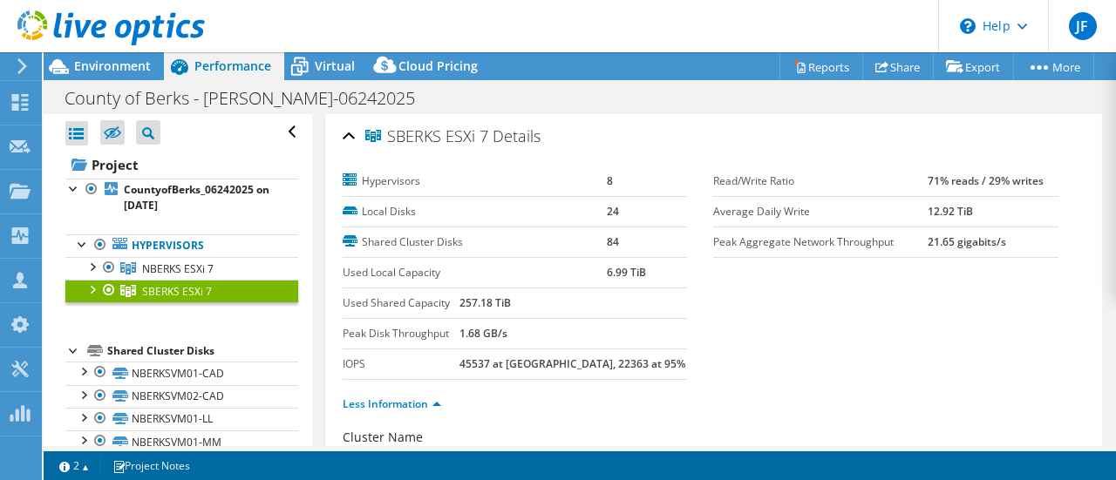
click at [594, 412] on div "Less Information" at bounding box center [714, 404] width 743 height 49
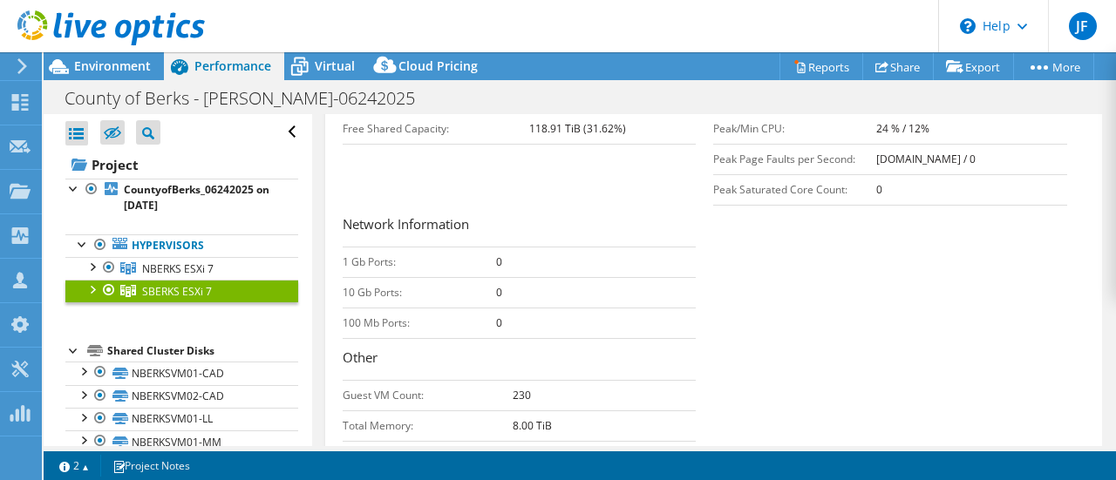
scroll to position [593, 0]
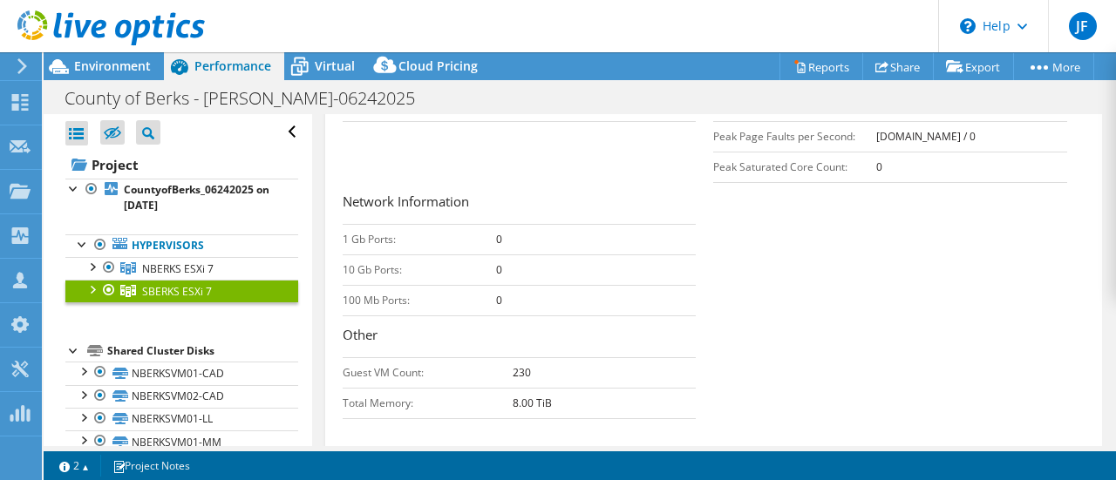
click at [743, 377] on div "Capacity Information Total Local Capacity: 9.48 TiB Free Local Capacity: 2.48 T…" at bounding box center [714, 197] width 743 height 461
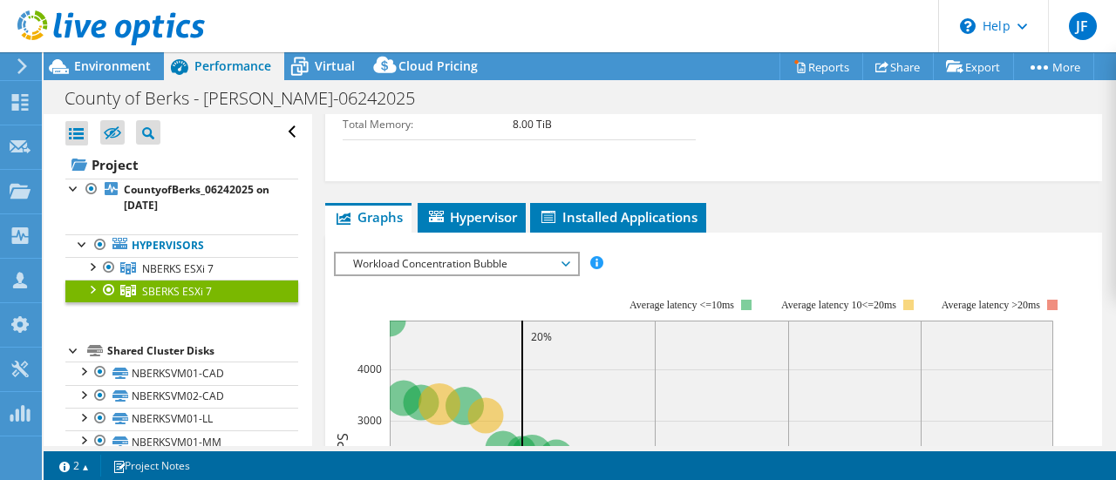
scroll to position [837, 0]
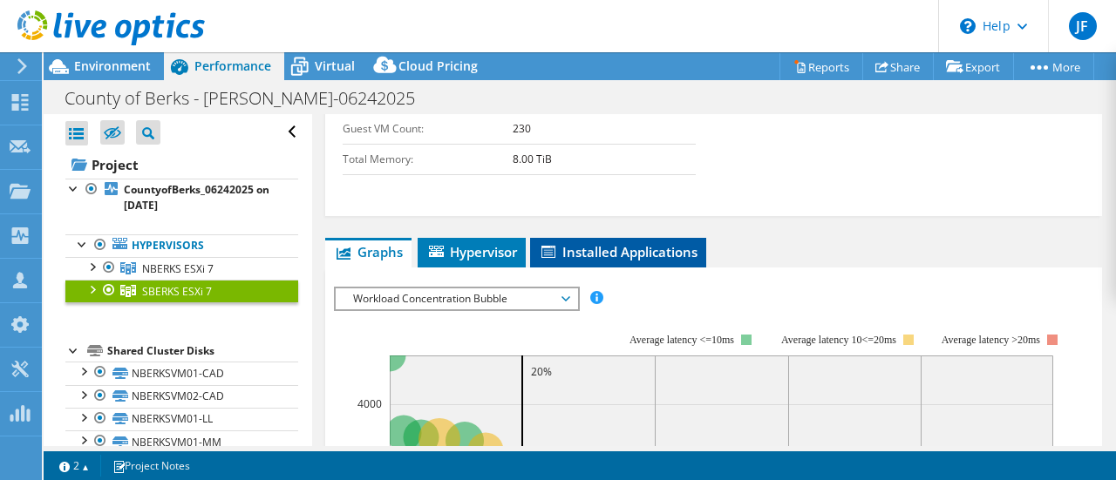
click at [593, 243] on span "Installed Applications" at bounding box center [618, 251] width 159 height 17
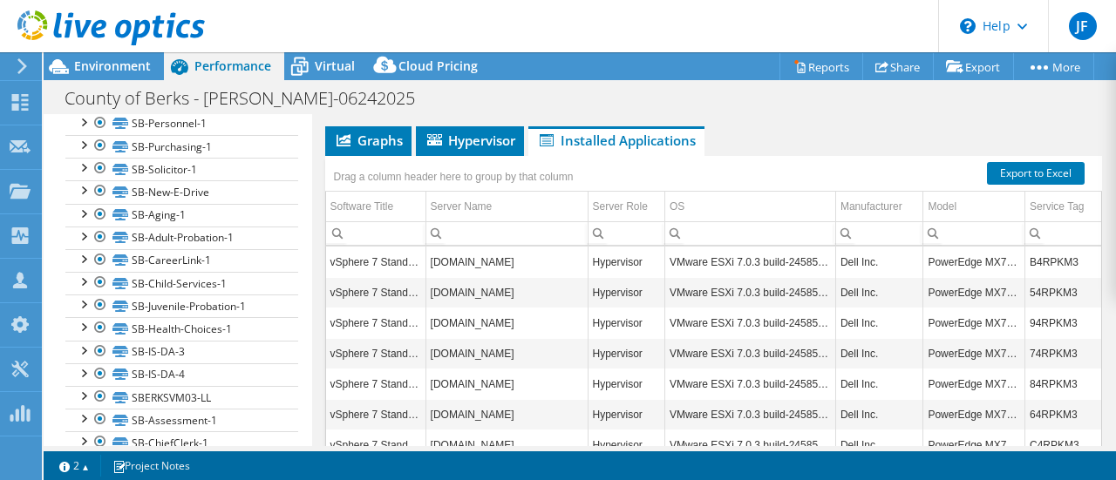
scroll to position [1150, 0]
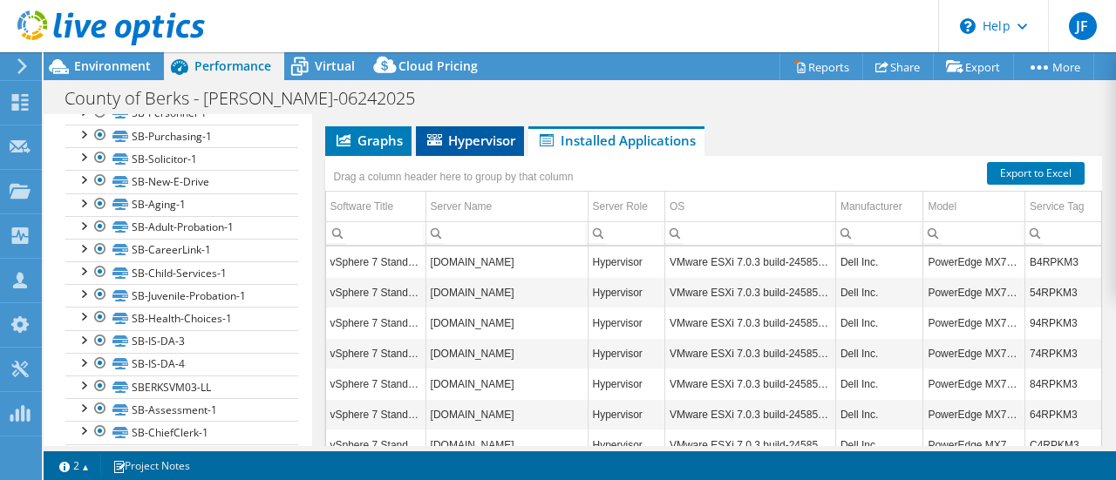
click at [485, 132] on span "Hypervisor" at bounding box center [469, 140] width 91 height 17
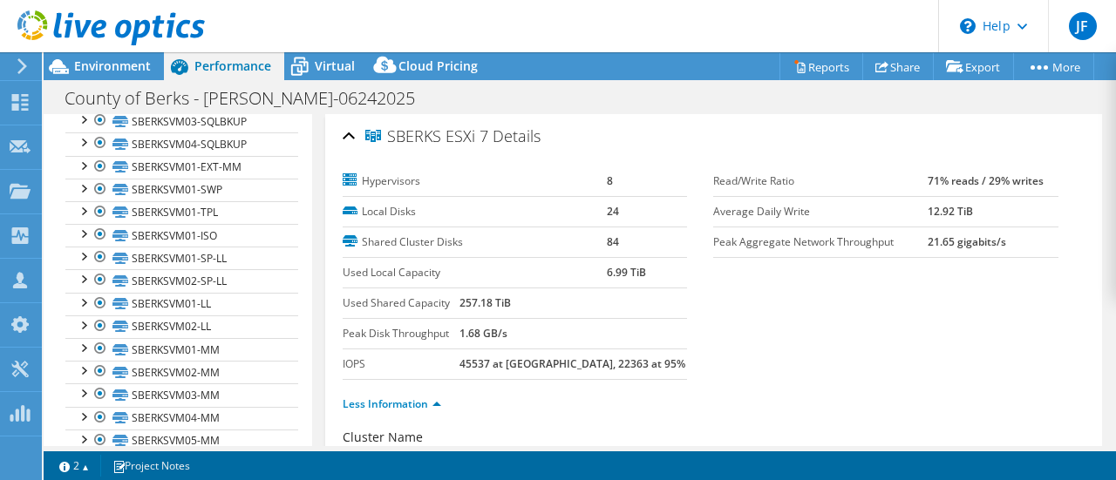
scroll to position [0, 0]
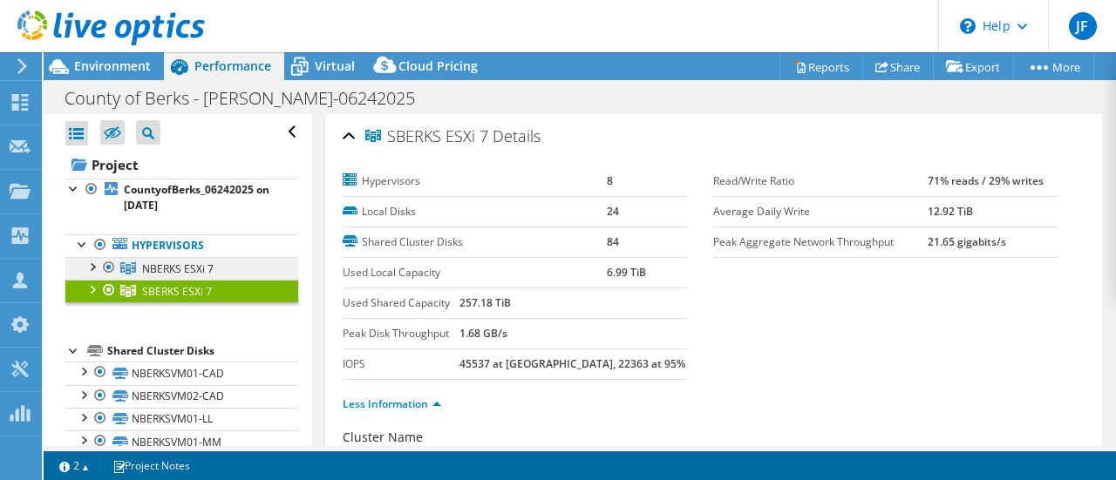
click at [202, 269] on span "NBERKS ESXi 7" at bounding box center [177, 268] width 71 height 15
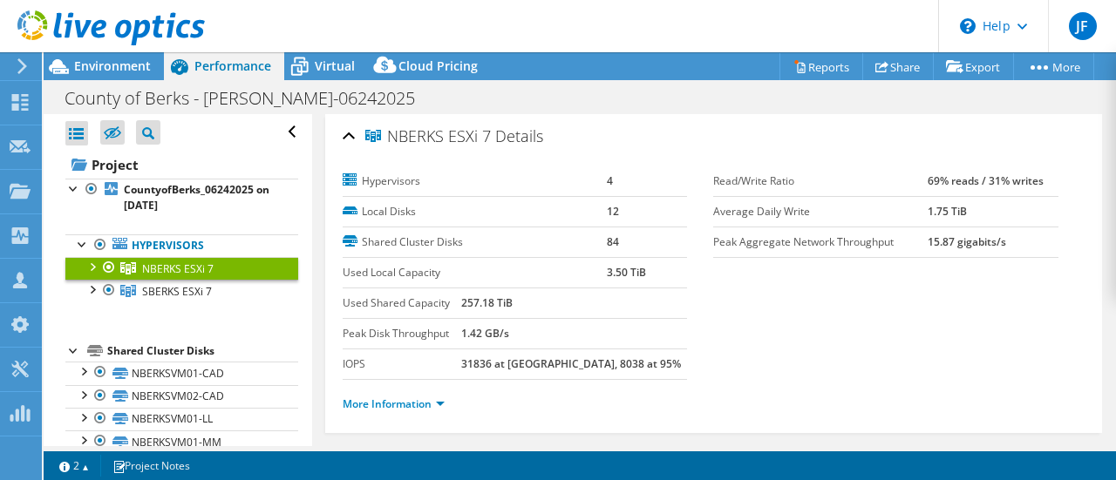
click at [665, 383] on div "More Information" at bounding box center [714, 404] width 743 height 49
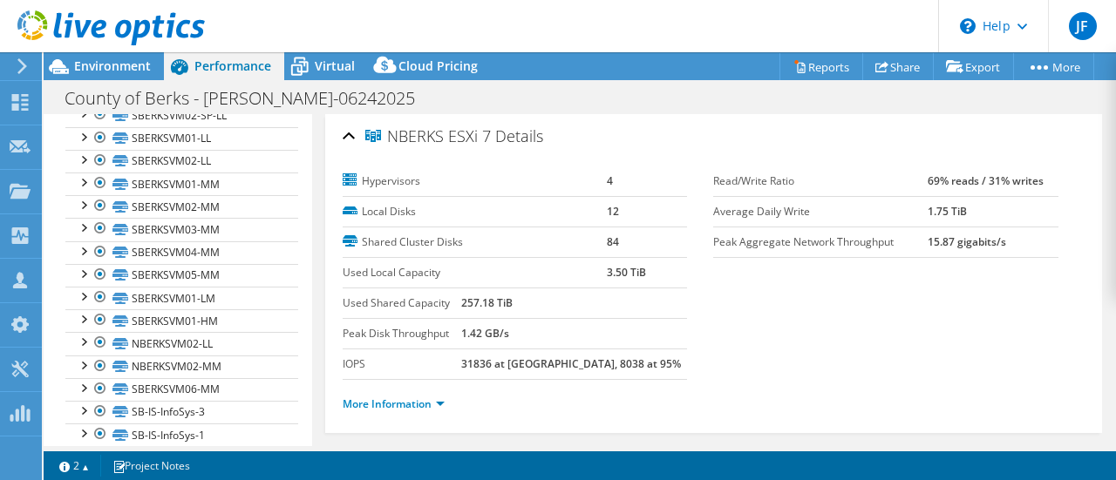
scroll to position [628, 0]
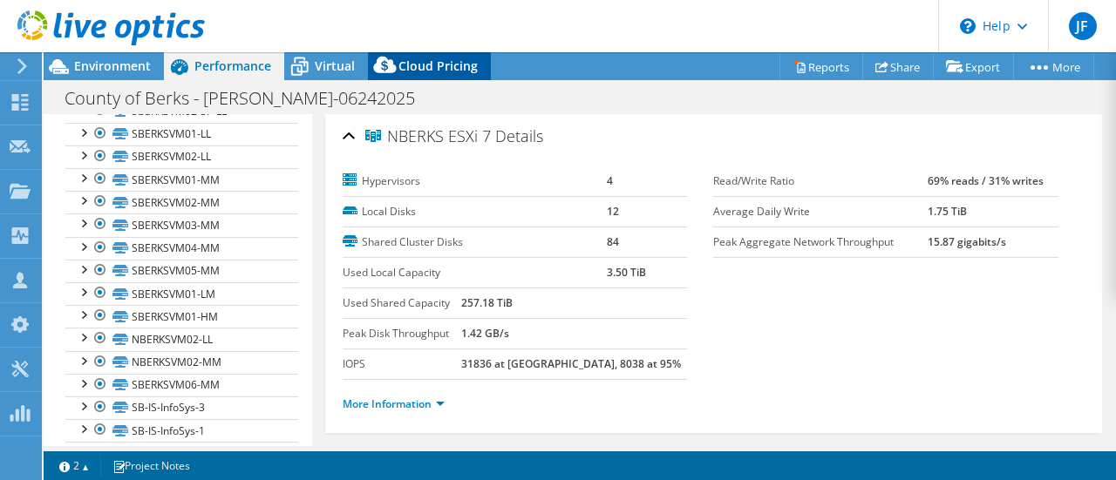
click at [438, 60] on span "Cloud Pricing" at bounding box center [437, 66] width 79 height 17
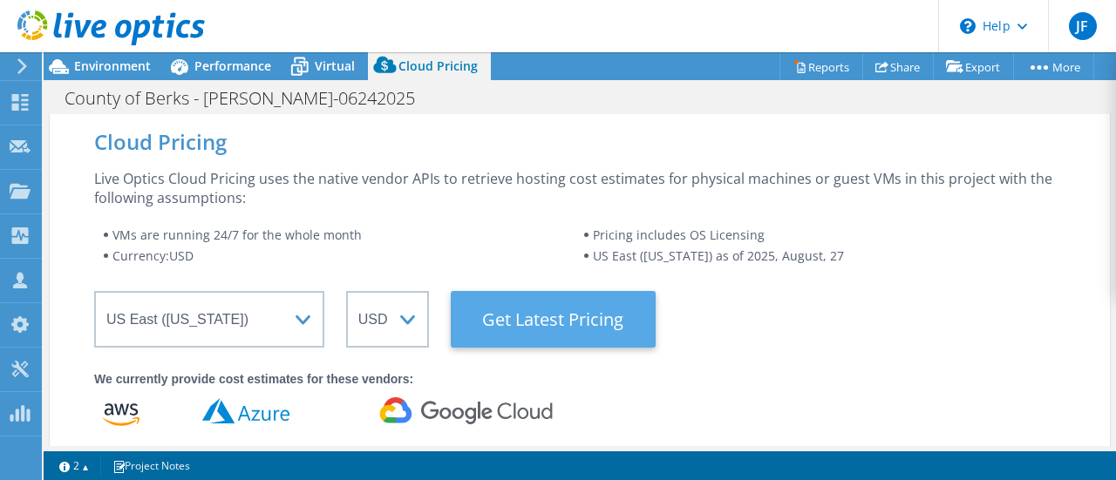
click at [566, 321] on Latest "Get Latest Pricing" at bounding box center [553, 319] width 205 height 57
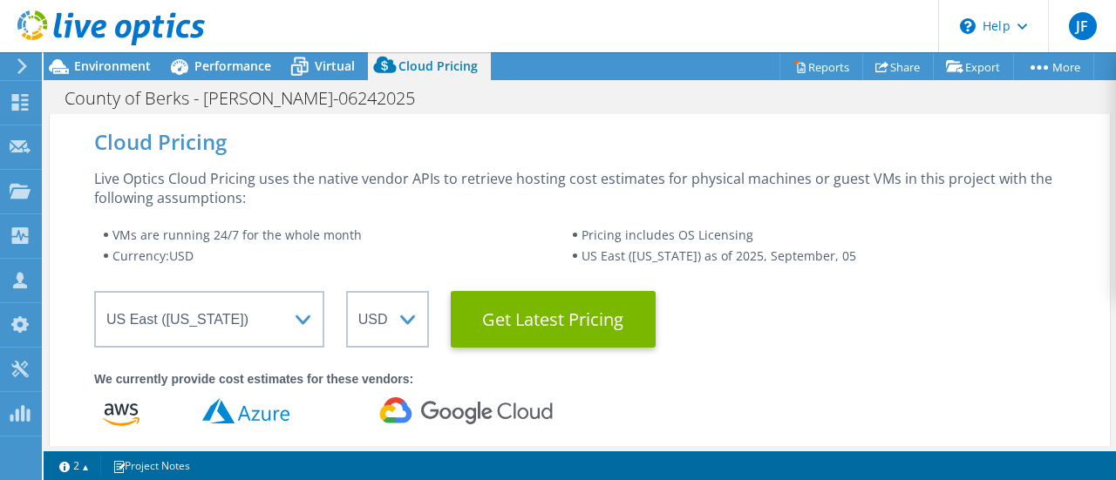
drag, startPoint x: 1096, startPoint y: 315, endPoint x: 1099, endPoint y: 278, distance: 36.8
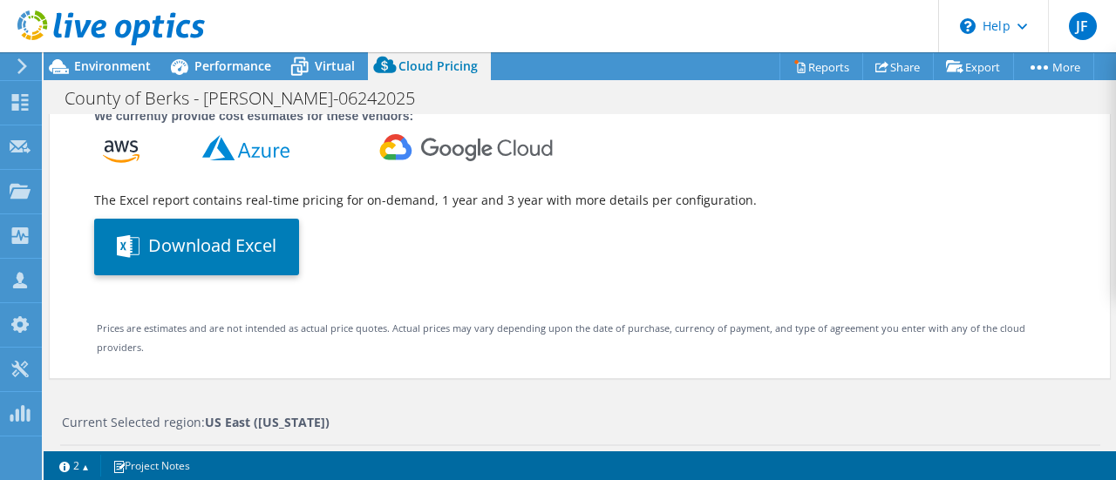
scroll to position [257, 0]
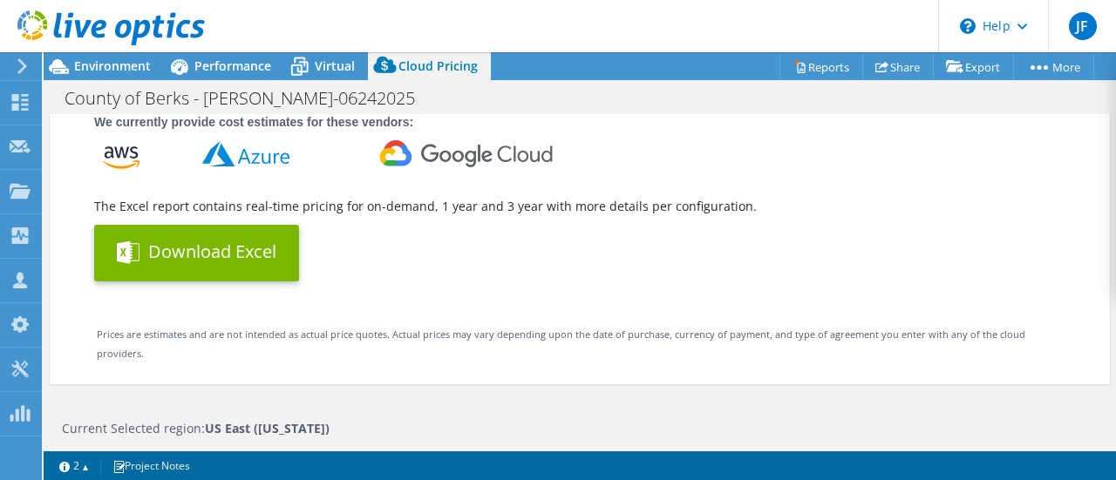
click at [219, 244] on button "Download Excel" at bounding box center [196, 253] width 205 height 57
